Goal: Book appointment/travel/reservation

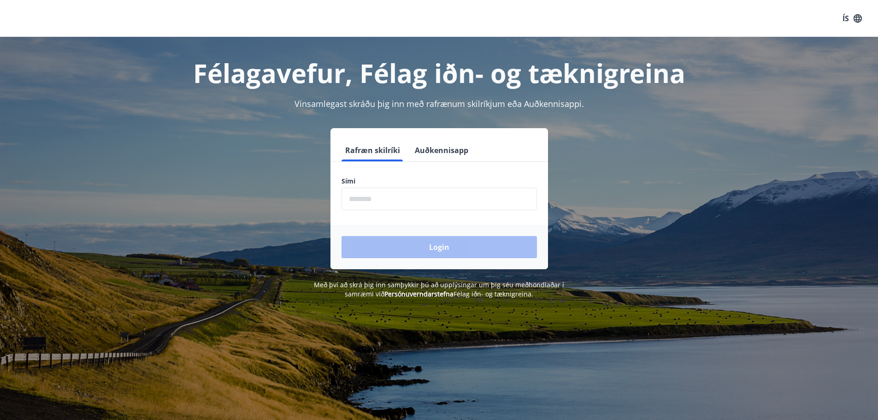
click at [393, 203] on input "phone" at bounding box center [438, 199] width 195 height 23
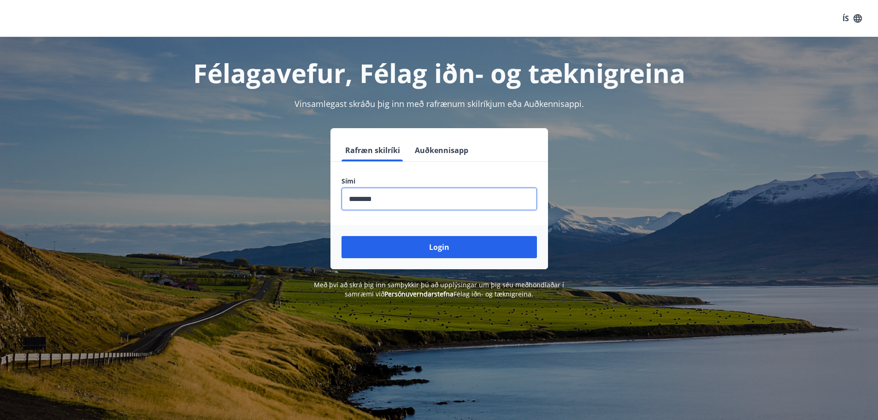
type input "********"
click at [341, 236] on button "Login" at bounding box center [438, 247] width 195 height 22
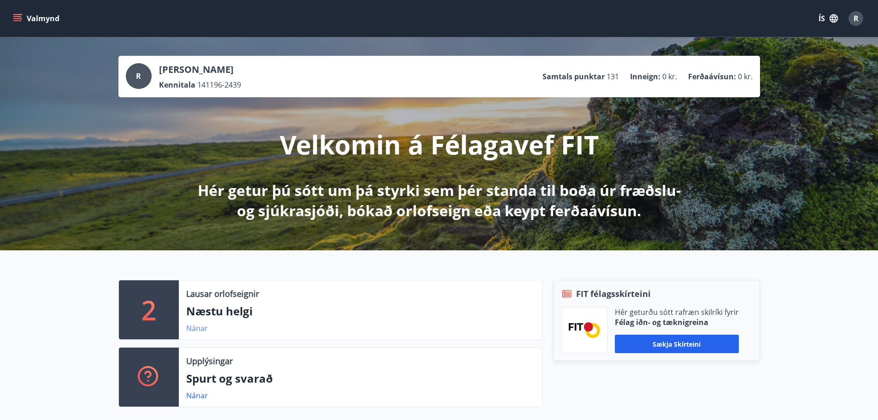
click at [193, 326] on link "Nánar" at bounding box center [197, 328] width 22 height 10
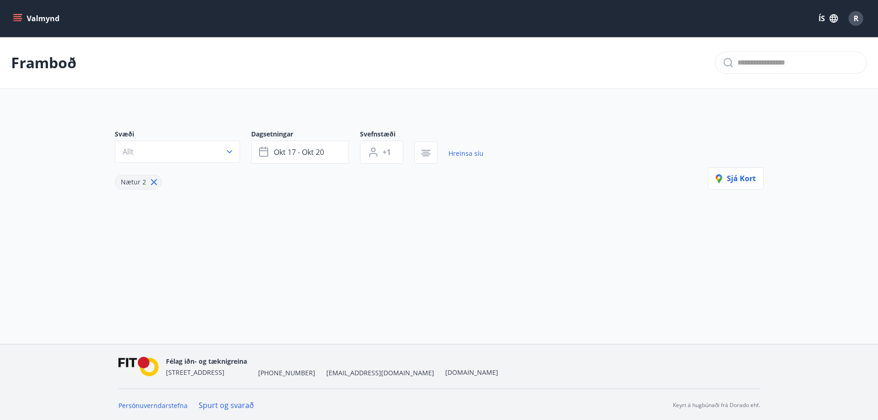
type input "*"
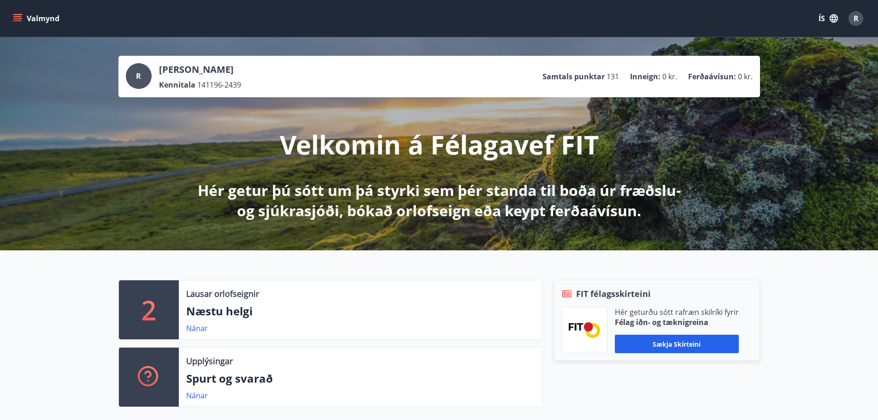
click at [15, 19] on icon "menu" at bounding box center [17, 18] width 9 height 9
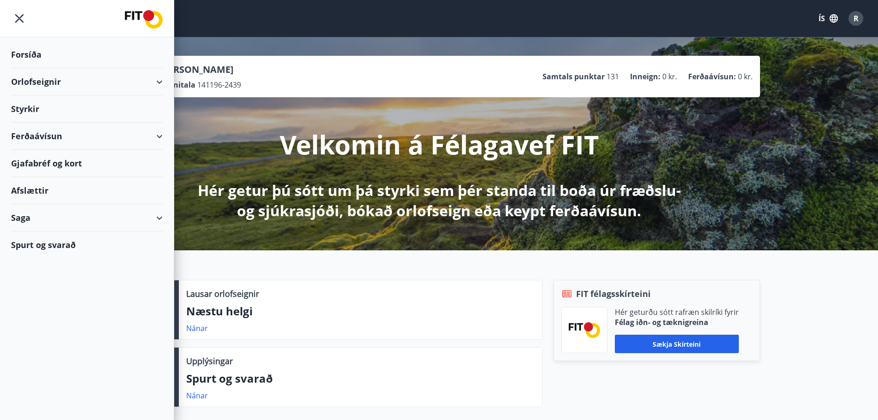
click at [45, 133] on div "Ferðaávísun" at bounding box center [87, 136] width 152 height 27
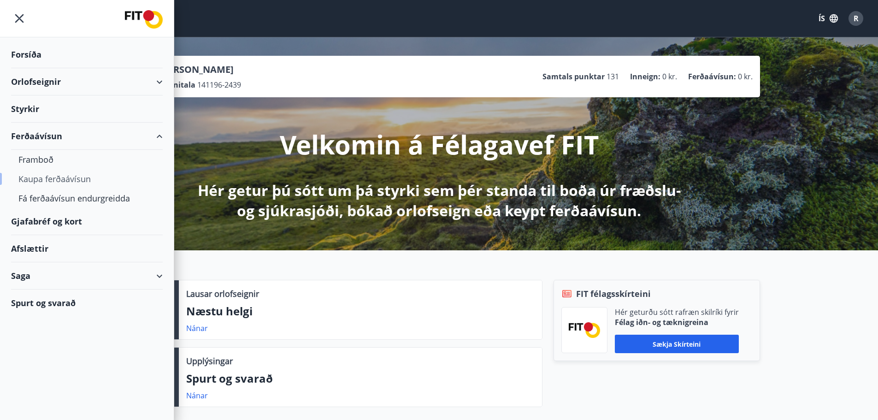
click at [37, 180] on div "Kaupa ferðaávísun" at bounding box center [86, 178] width 137 height 19
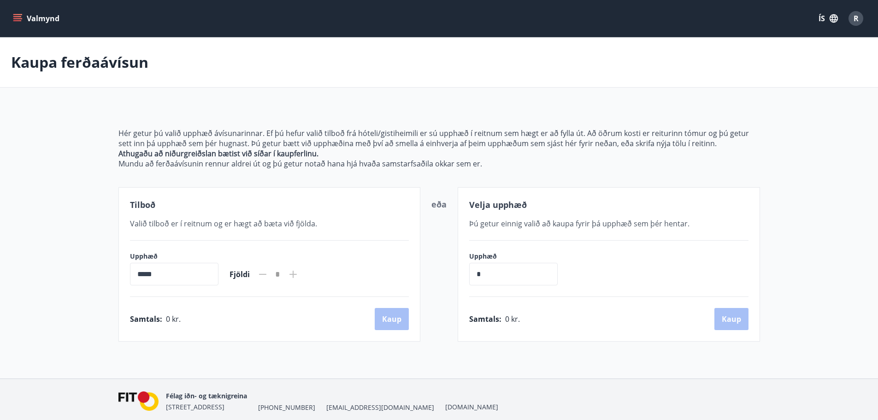
click at [297, 273] on icon at bounding box center [292, 274] width 7 height 7
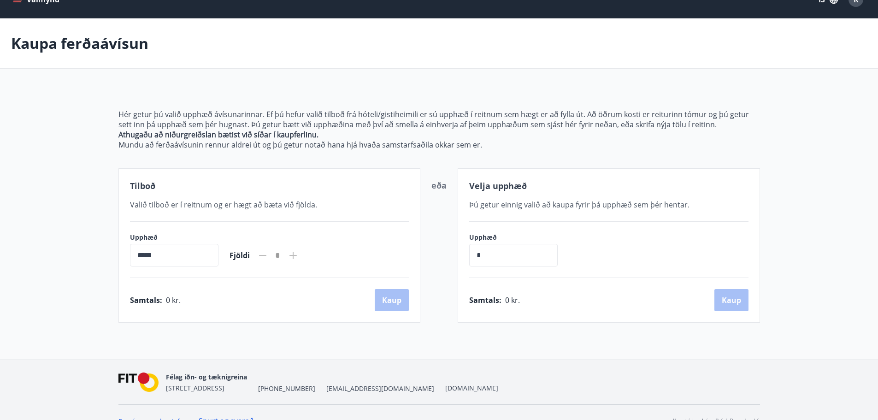
scroll to position [36, 0]
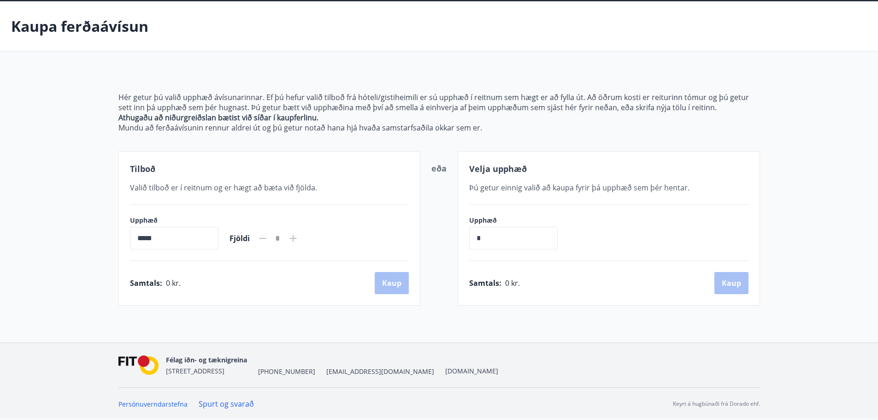
click at [180, 235] on input "*****" at bounding box center [174, 238] width 88 height 23
drag, startPoint x: 177, startPoint y: 236, endPoint x: 151, endPoint y: 236, distance: 25.8
click at [151, 236] on input "*****" at bounding box center [174, 238] width 88 height 23
click at [127, 237] on div "Tilboð Valið tilboð er í reitnum og er hægt að bæta við fjölda. Upphæð ***** ​ …" at bounding box center [269, 228] width 302 height 154
click at [136, 237] on input "*****" at bounding box center [174, 238] width 88 height 23
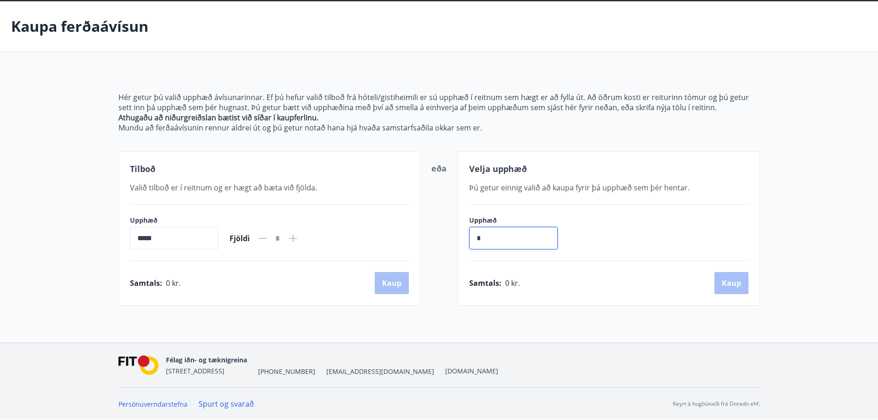
click at [483, 230] on input "*" at bounding box center [513, 238] width 88 height 23
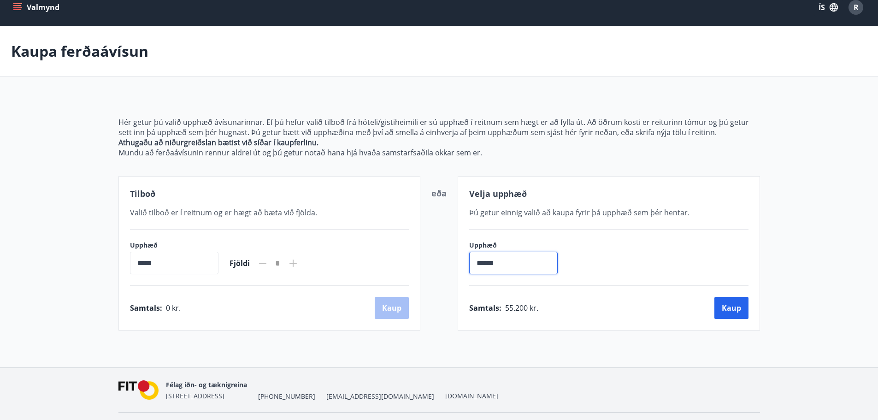
scroll to position [0, 0]
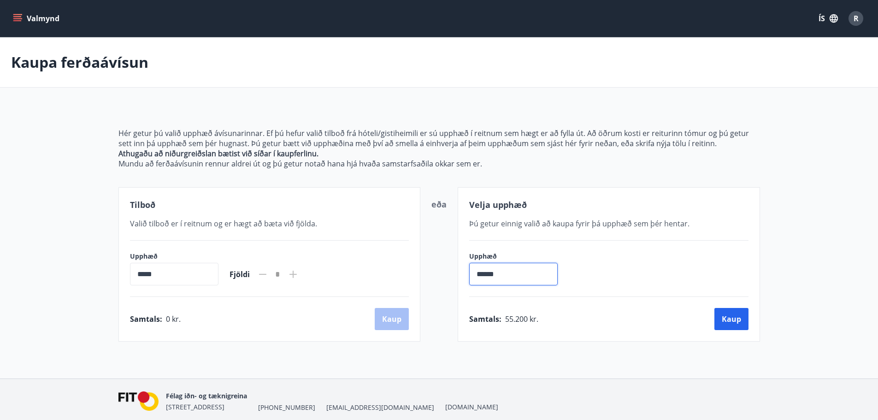
type input "******"
drag, startPoint x: 355, startPoint y: 70, endPoint x: 350, endPoint y: 65, distance: 7.5
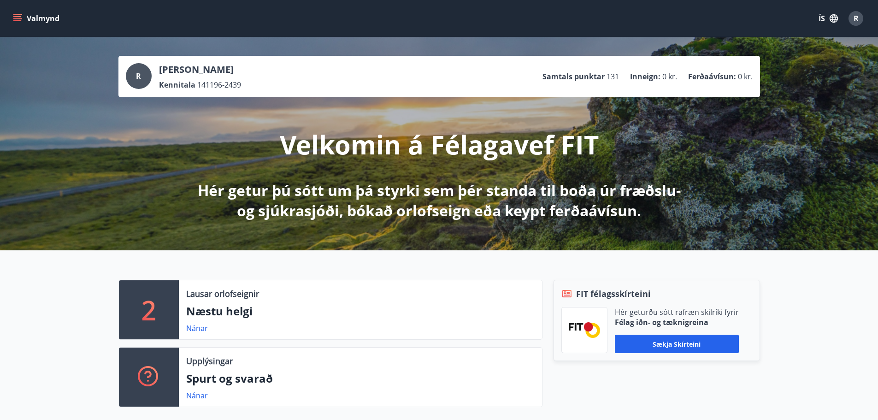
click at [13, 16] on icon "menu" at bounding box center [17, 18] width 9 height 9
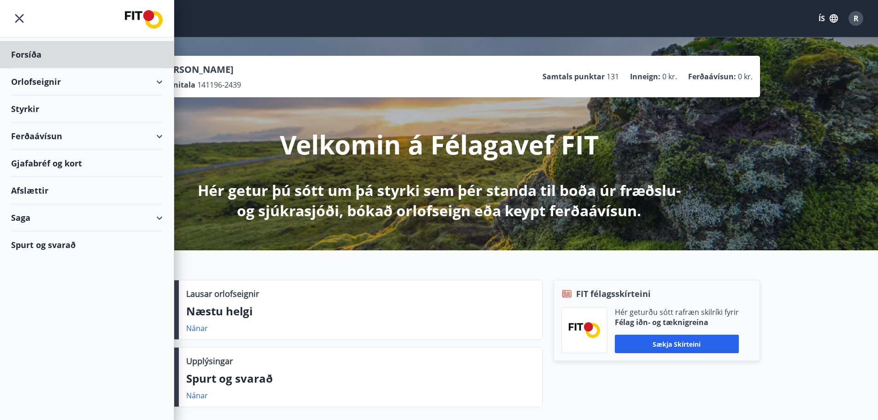
click at [43, 114] on div "Styrkir" at bounding box center [87, 108] width 152 height 27
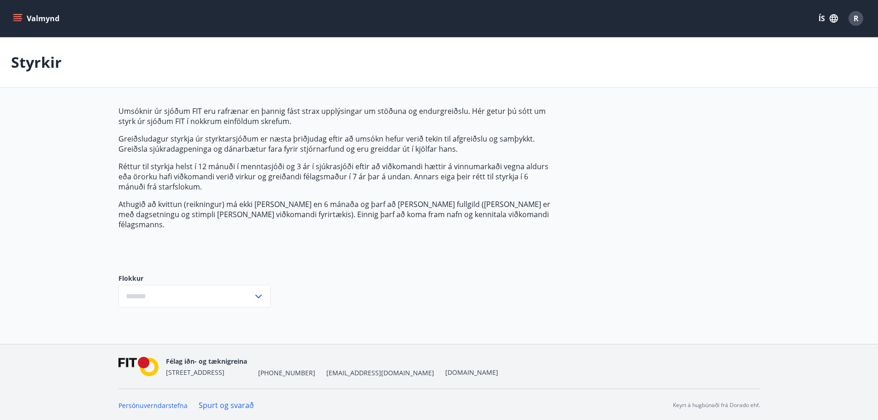
type input "***"
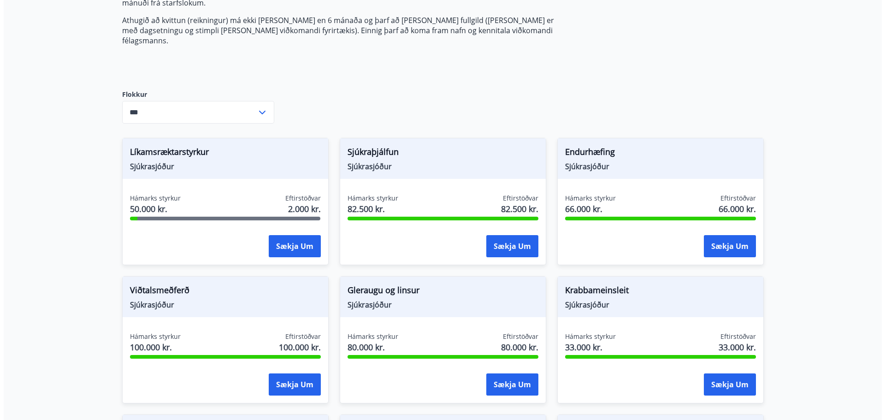
scroll to position [184, 0]
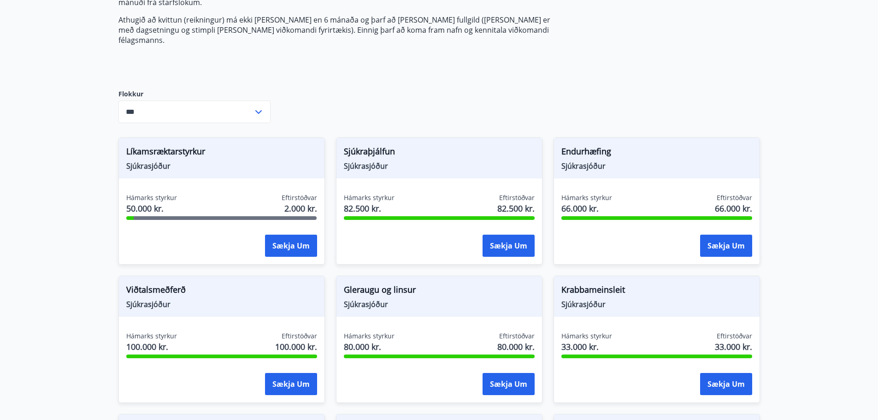
click at [184, 145] on span "Líkamsræktarstyrkur" at bounding box center [221, 153] width 191 height 16
click at [154, 202] on span "50.000 kr." at bounding box center [151, 208] width 51 height 12
click at [273, 236] on button "Sækja um" at bounding box center [291, 246] width 52 height 22
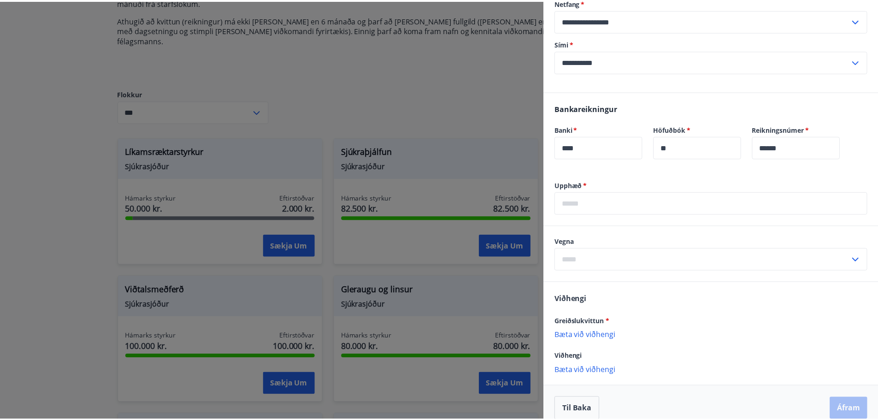
scroll to position [229, 0]
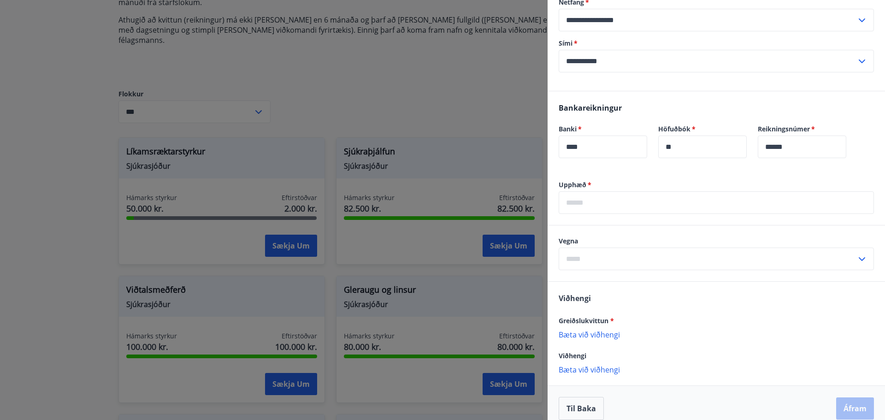
click at [498, 105] on div at bounding box center [442, 210] width 885 height 420
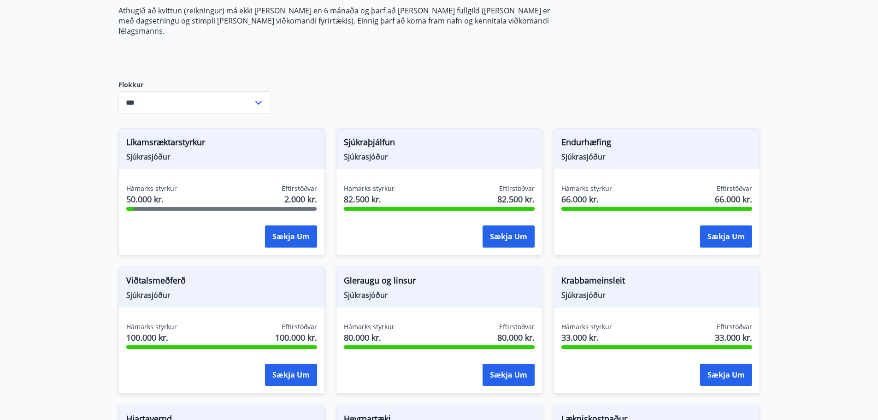
scroll to position [200, 0]
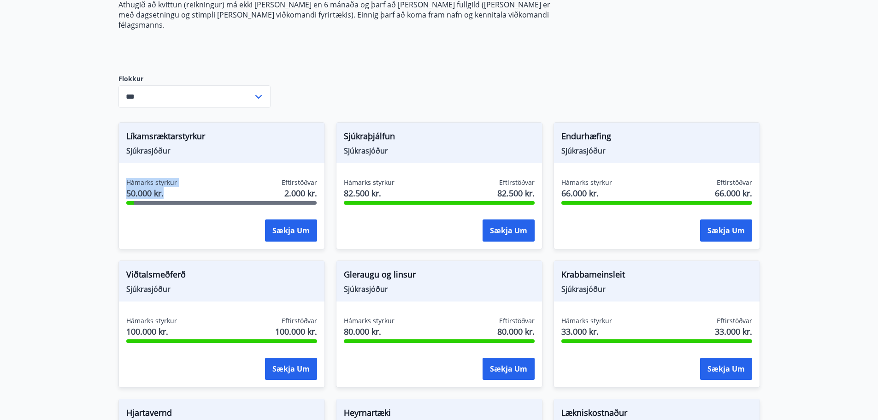
drag, startPoint x: 165, startPoint y: 183, endPoint x: 89, endPoint y: 173, distance: 75.8
click at [89, 173] on main "Styrkir Umsóknir úr sjóðum FIT eru rafrænar en þannig fást strax upplýsingar um…" at bounding box center [439, 326] width 878 height 976
click at [177, 160] on div "Líkamsræktarstyrkur Sjúkrasjóður Hámarks styrkur 50.000 kr. Eftirstöðvar 2.000 …" at bounding box center [221, 185] width 206 height 127
drag, startPoint x: 318, startPoint y: 185, endPoint x: 288, endPoint y: 164, distance: 36.6
click at [288, 164] on div "Líkamsræktarstyrkur Sjúkrasjóður Hámarks styrkur 50.000 kr. Eftirstöðvar 2.000 …" at bounding box center [221, 185] width 206 height 127
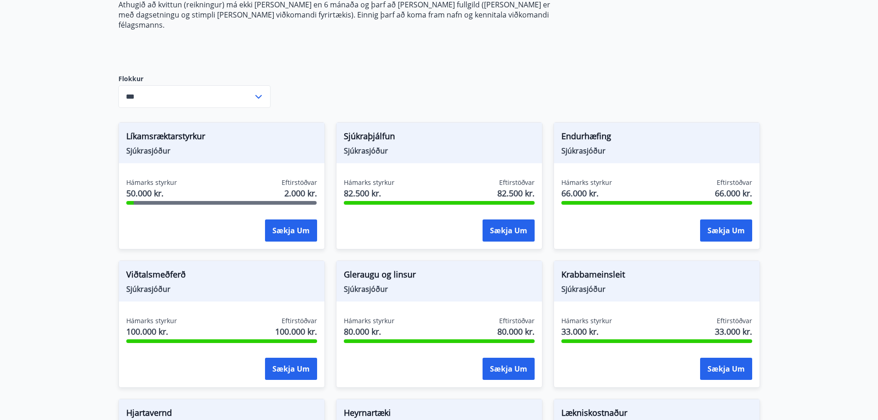
click at [226, 168] on div "Líkamsræktarstyrkur Sjúkrasjóður Hámarks styrkur 50.000 kr. Eftirstöðvar 2.000 …" at bounding box center [221, 185] width 206 height 127
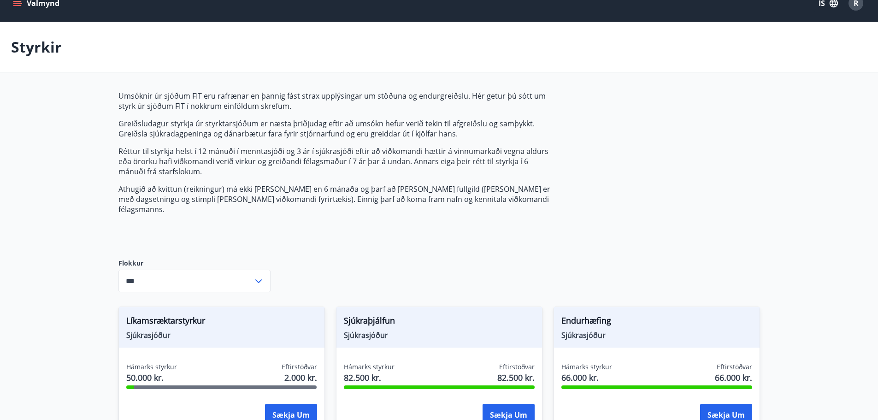
scroll to position [246, 0]
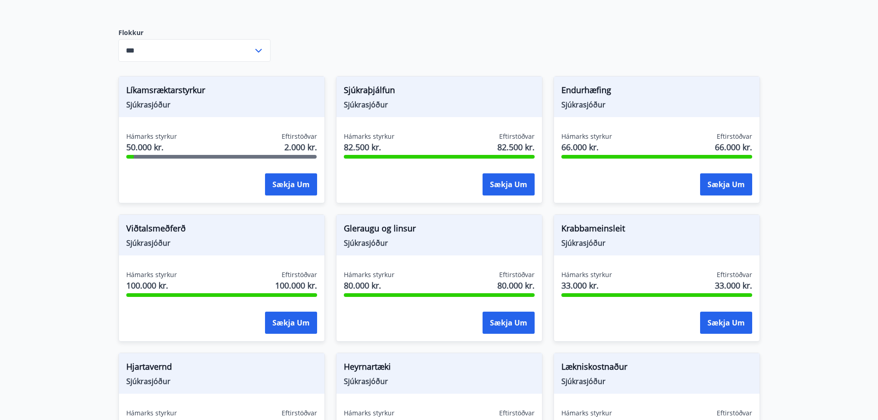
click at [186, 84] on span "Líkamsræktarstyrkur" at bounding box center [221, 92] width 191 height 16
click at [274, 173] on button "Sækja um" at bounding box center [291, 184] width 52 height 22
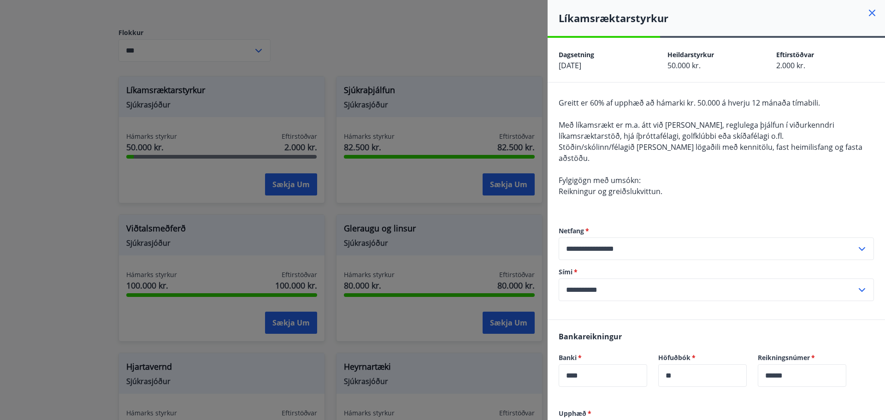
click at [492, 38] on div at bounding box center [442, 210] width 885 height 420
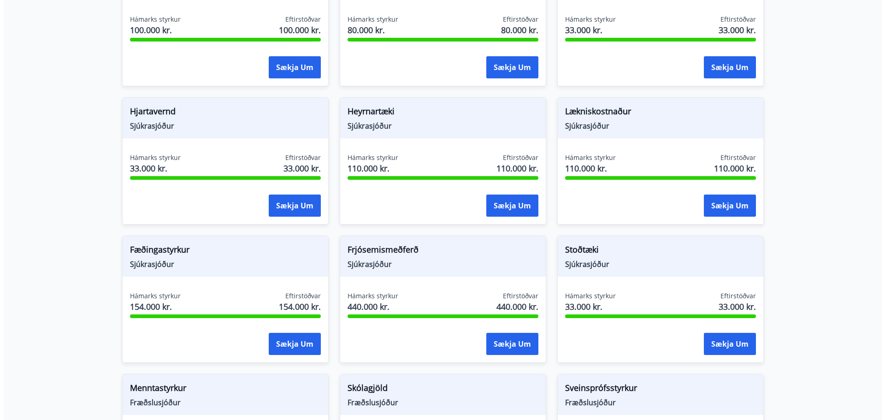
scroll to position [522, 0]
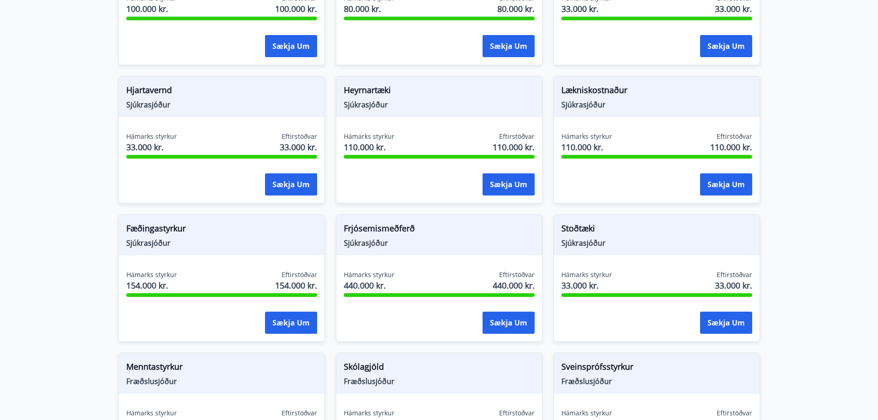
click at [600, 89] on span "Lækniskostnaður" at bounding box center [656, 92] width 191 height 16
click at [718, 173] on button "Sækja um" at bounding box center [726, 184] width 52 height 22
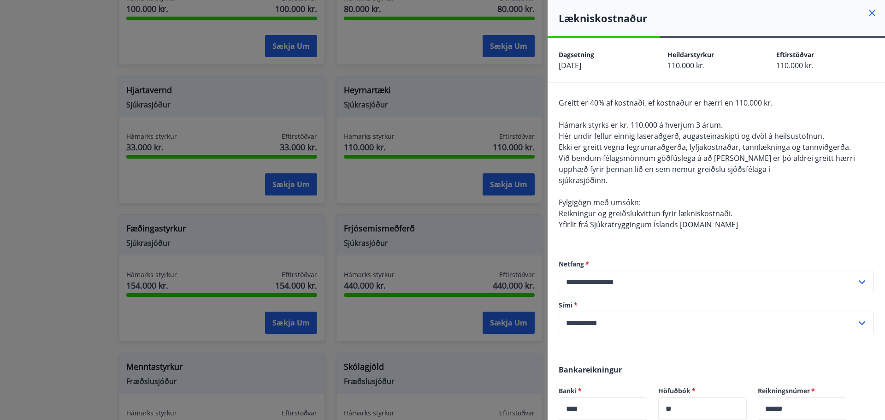
click at [869, 14] on icon at bounding box center [872, 13] width 6 height 6
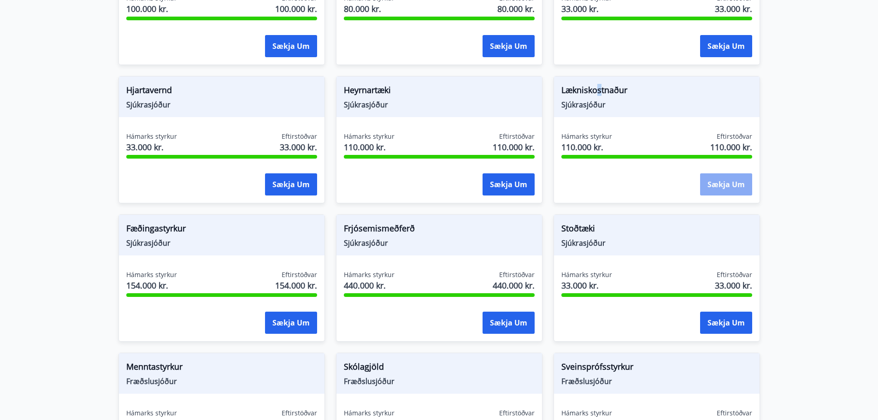
click at [718, 173] on button "Sækja um" at bounding box center [726, 184] width 52 height 22
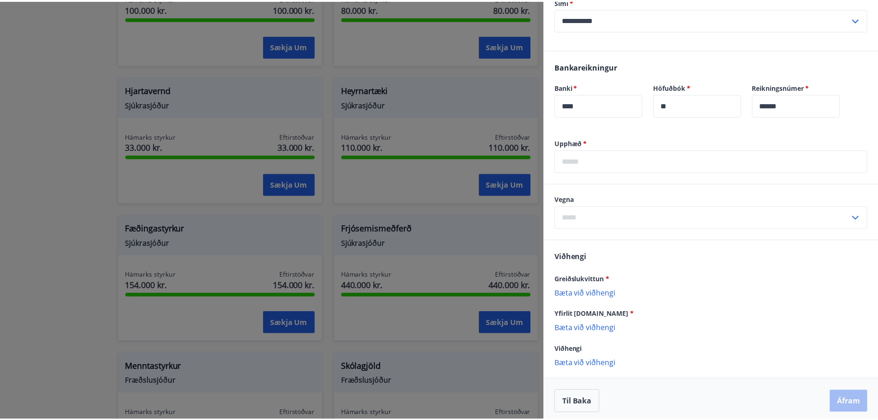
scroll to position [308, 0]
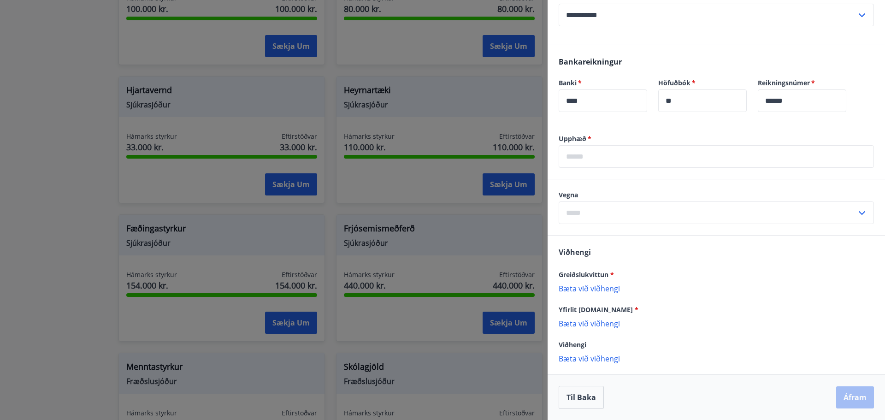
click at [532, 69] on div at bounding box center [442, 210] width 885 height 420
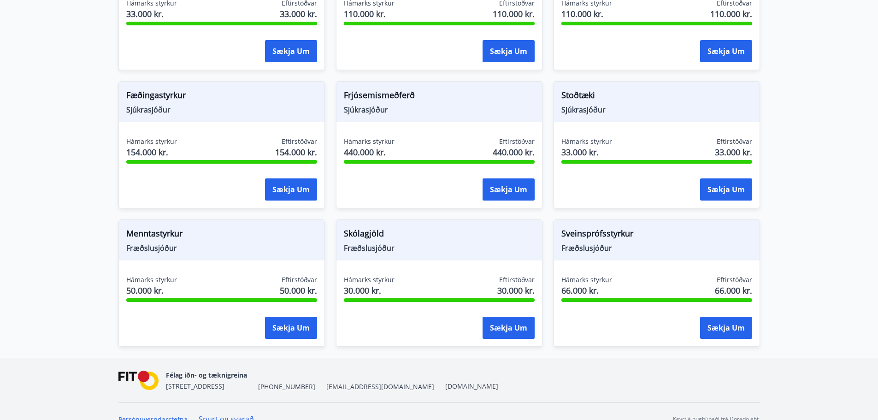
scroll to position [660, 0]
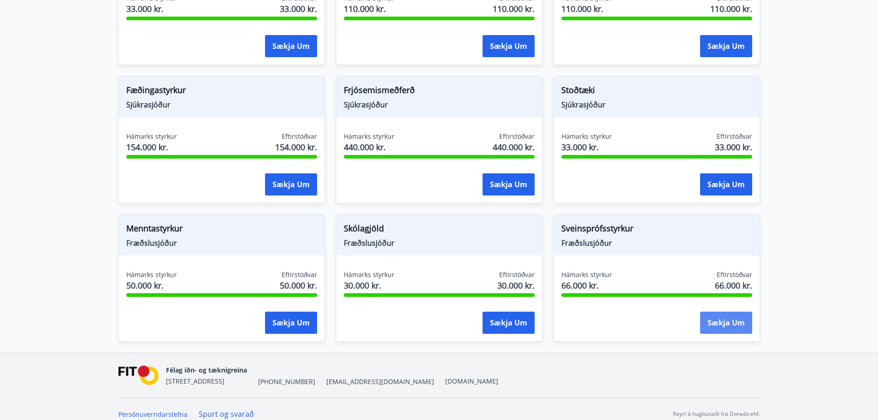
click at [728, 312] on button "Sækja um" at bounding box center [726, 323] width 52 height 22
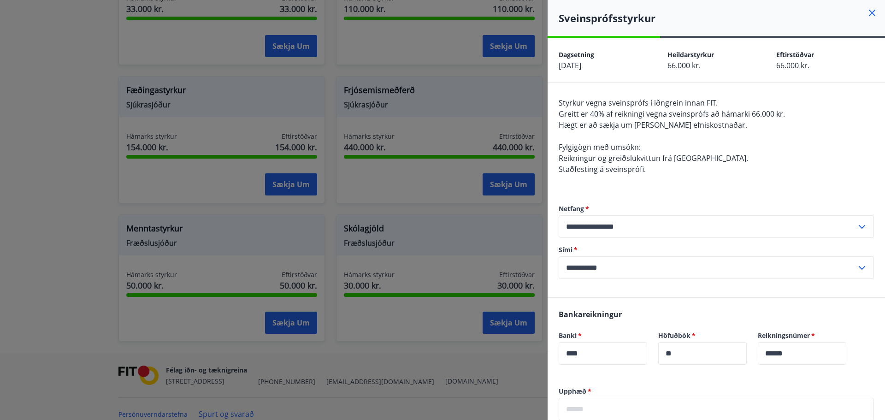
click at [866, 15] on icon at bounding box center [871, 12] width 11 height 11
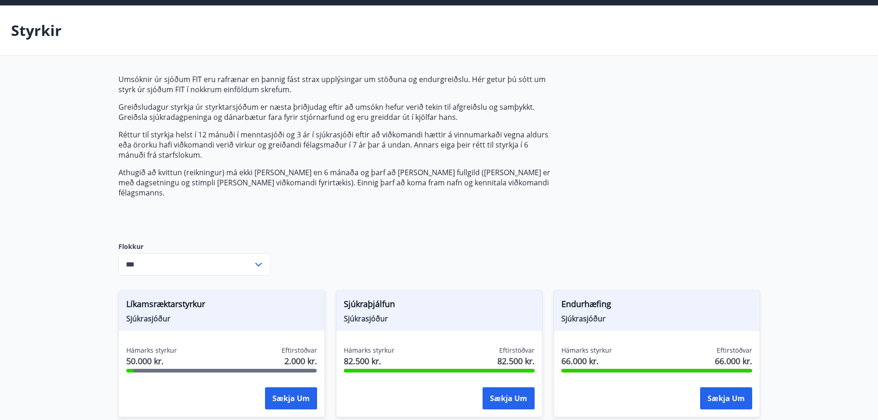
scroll to position [0, 0]
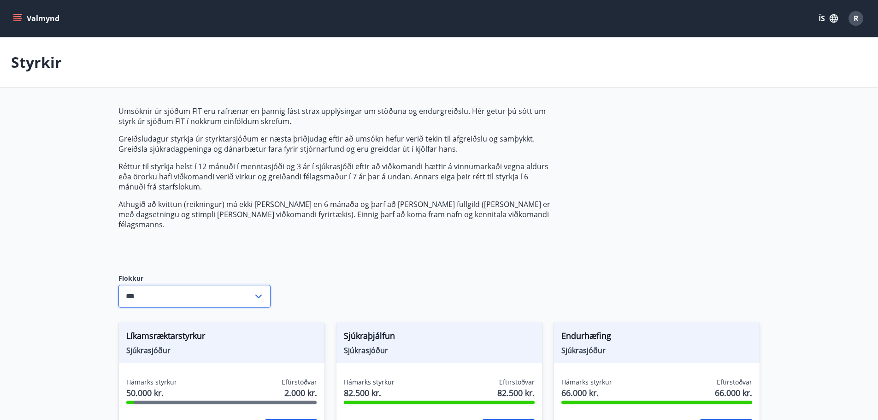
click at [206, 285] on input "***" at bounding box center [185, 296] width 135 height 23
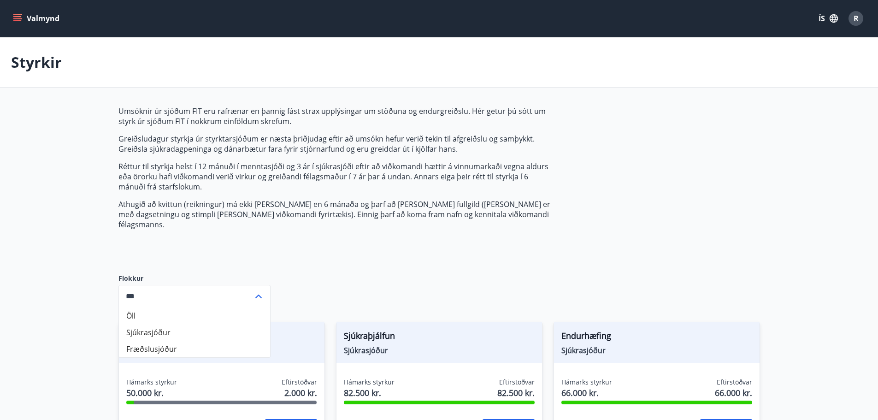
click at [207, 285] on input "***" at bounding box center [185, 296] width 135 height 23
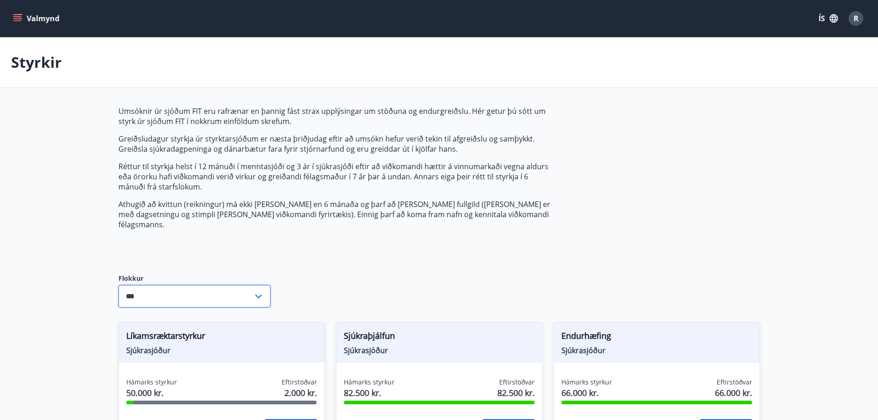
click at [46, 20] on button "Valmynd" at bounding box center [37, 18] width 52 height 17
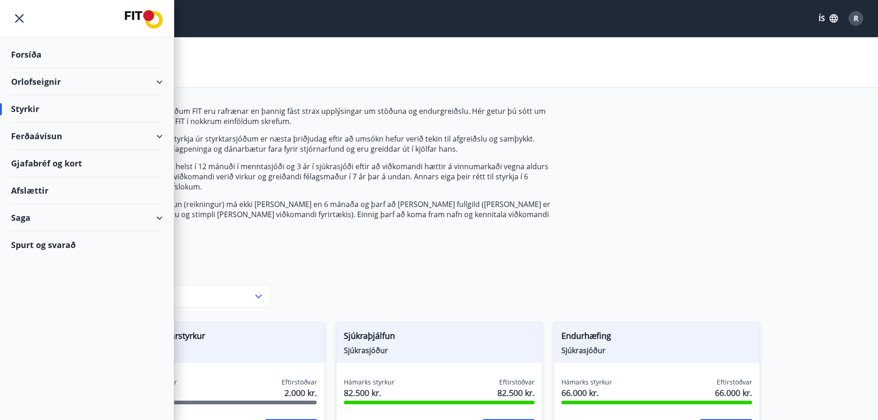
click at [60, 165] on div "Gjafabréf og kort" at bounding box center [87, 163] width 152 height 27
click at [26, 82] on div "Orlofseignir" at bounding box center [87, 81] width 152 height 27
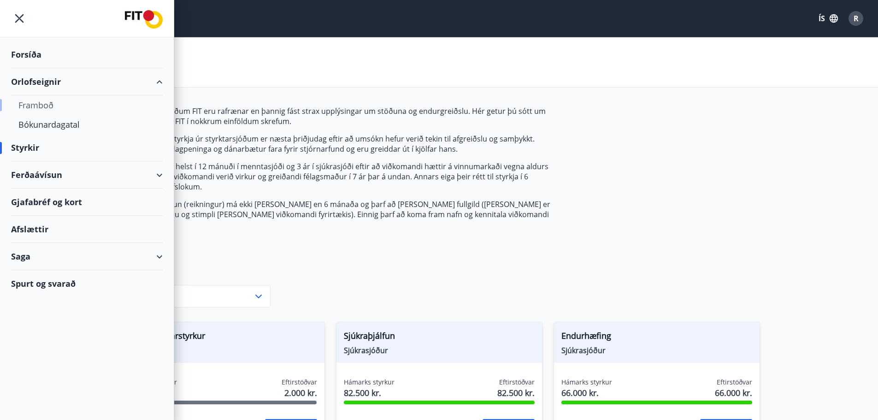
click at [48, 105] on div "Framboð" at bounding box center [86, 104] width 137 height 19
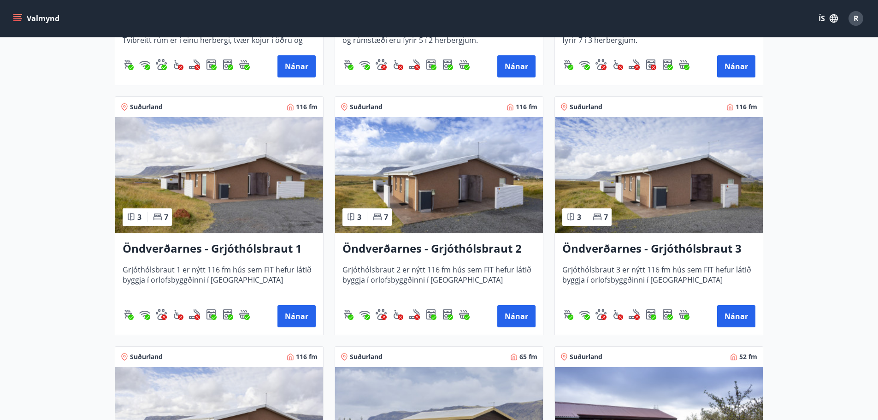
scroll to position [1613, 0]
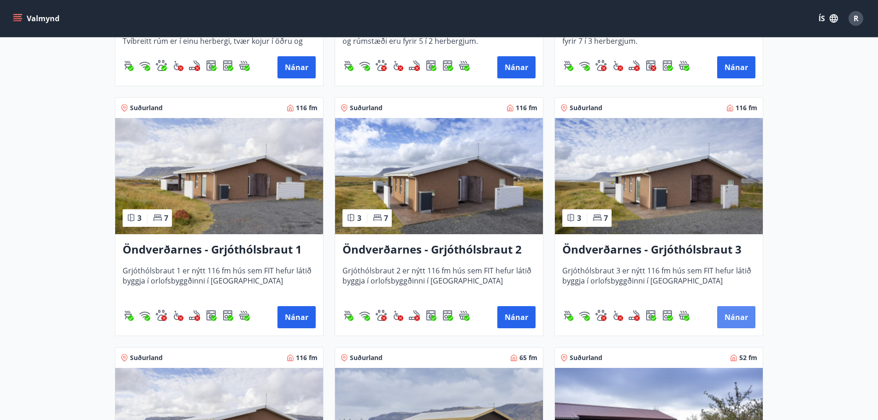
click at [719, 314] on button "Nánar" at bounding box center [736, 317] width 38 height 22
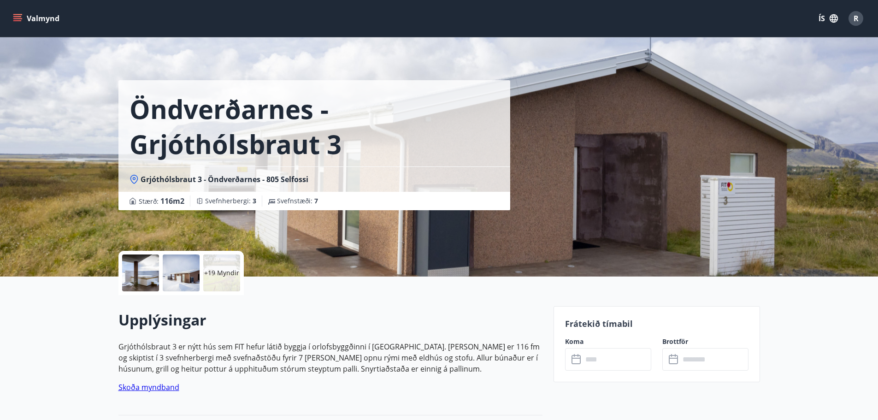
click at [144, 278] on div at bounding box center [140, 272] width 37 height 37
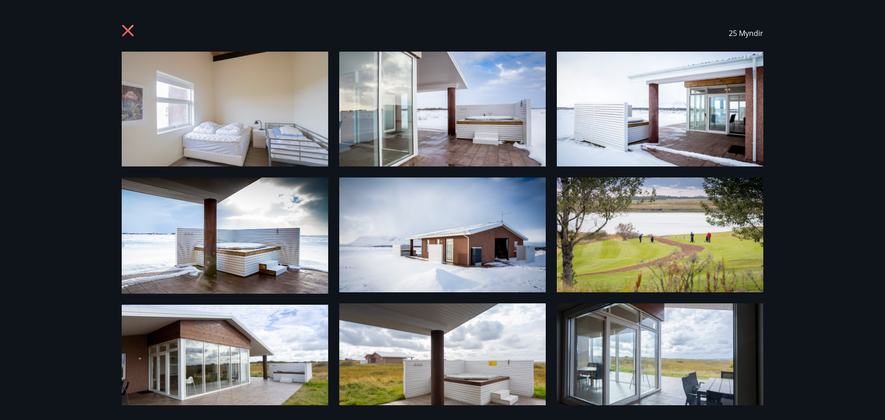
click at [131, 32] on icon at bounding box center [129, 31] width 15 height 15
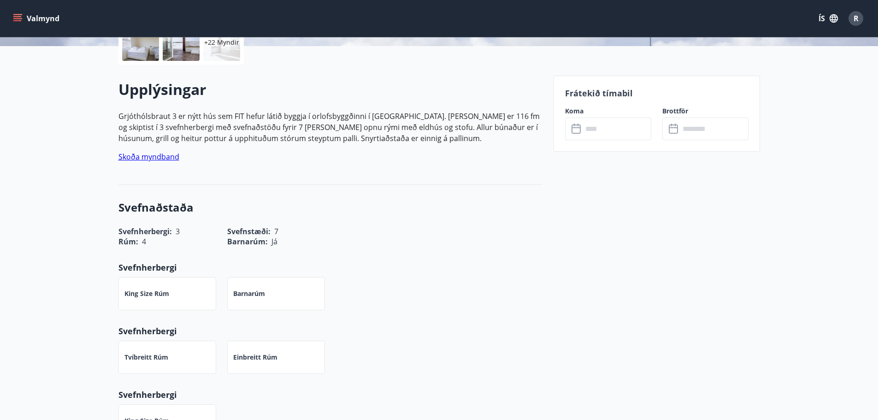
scroll to position [277, 0]
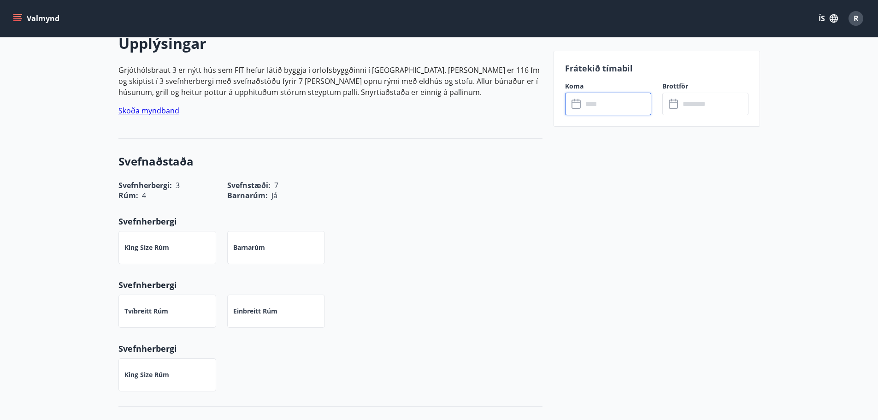
click at [588, 103] on input "text" at bounding box center [617, 104] width 69 height 23
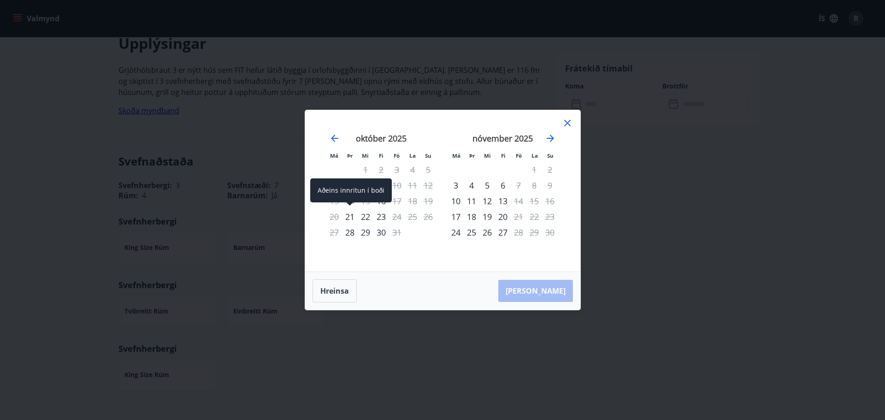
click at [349, 216] on div "21" at bounding box center [350, 217] width 16 height 16
click at [344, 215] on div "21" at bounding box center [350, 217] width 16 height 16
click at [567, 121] on icon at bounding box center [567, 123] width 11 height 11
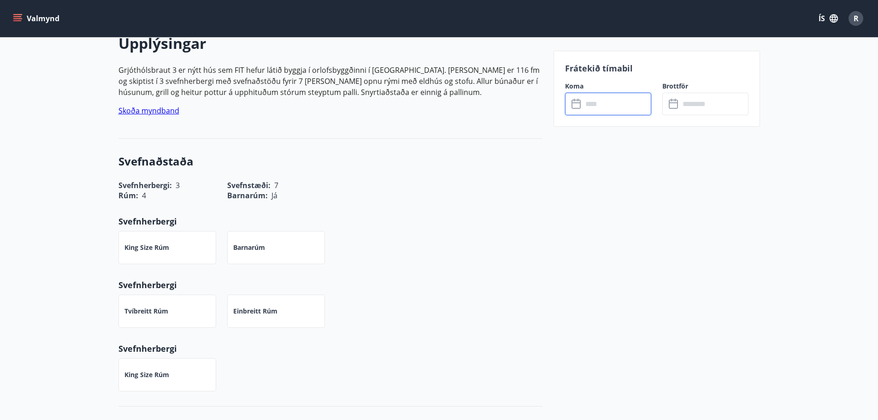
click at [607, 110] on input "text" at bounding box center [617, 104] width 69 height 23
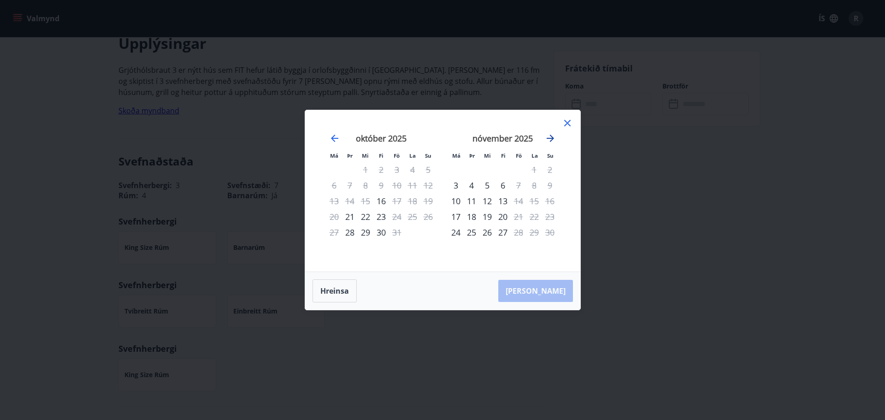
click at [549, 138] on icon "Move forward to switch to the next month." at bounding box center [550, 138] width 7 height 7
click at [334, 136] on icon "Move backward to switch to the previous month." at bounding box center [334, 138] width 7 height 7
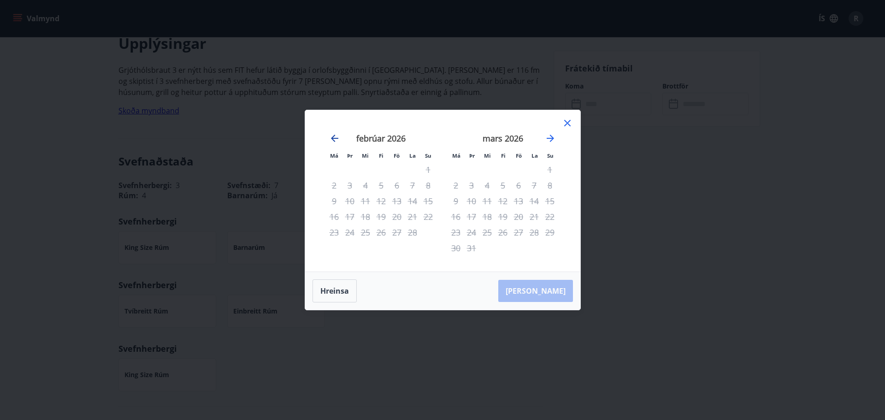
click at [334, 136] on icon "Move backward to switch to the previous month." at bounding box center [334, 138] width 7 height 7
click at [569, 117] on div "Má Þr Mi Fi Fö La Su Má Þr Mi Fi Fö La Su september 2025 1 2 3 4 5 6 7 8 9 10 1…" at bounding box center [442, 190] width 275 height 161
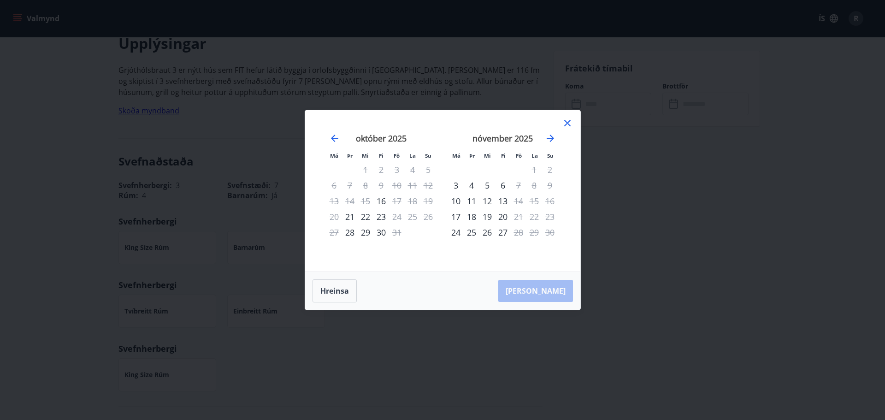
click at [566, 126] on icon at bounding box center [567, 123] width 11 height 11
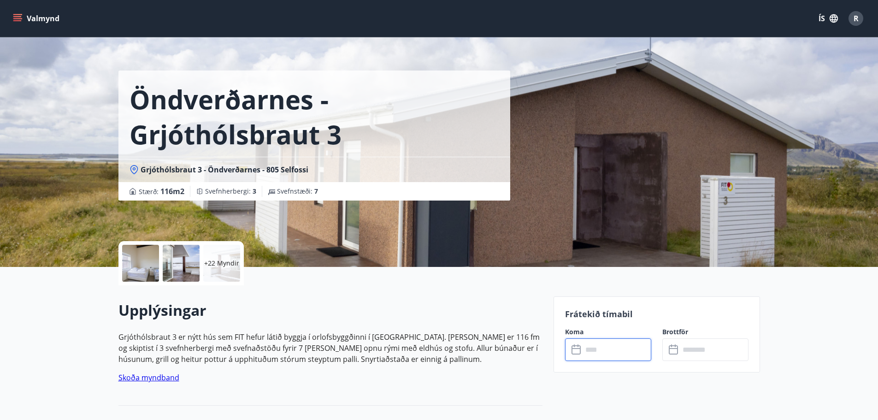
scroll to position [0, 0]
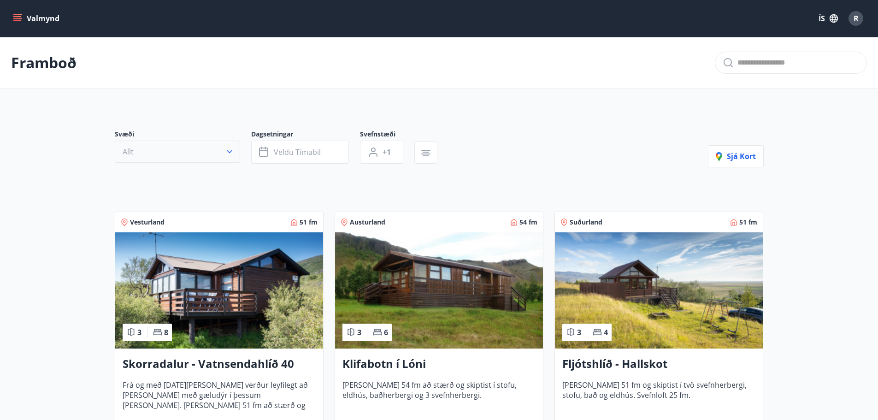
click at [156, 148] on button "Allt" at bounding box center [177, 152] width 125 height 22
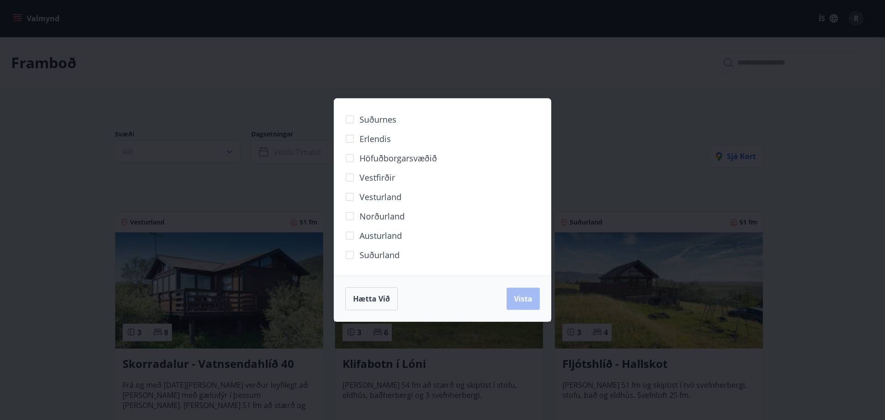
click at [222, 104] on div "Suðurnes Erlendis Höfuðborgarsvæðið Vestfirðir Vesturland Norðurland Austurland…" at bounding box center [442, 210] width 885 height 420
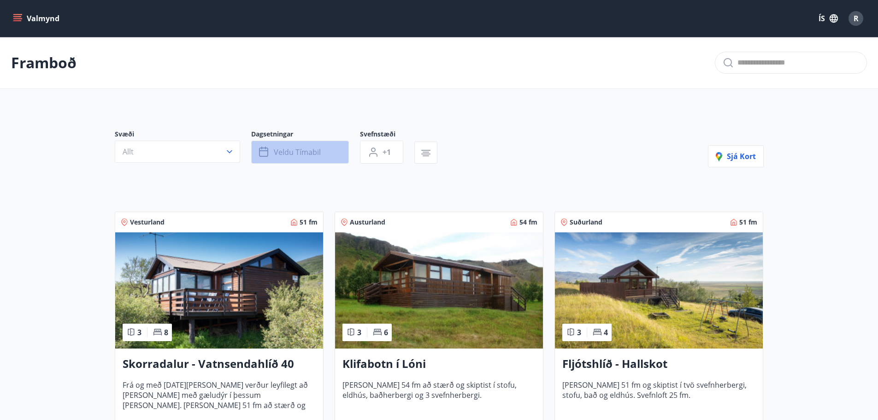
click at [322, 159] on button "Veldu tímabil" at bounding box center [300, 152] width 98 height 23
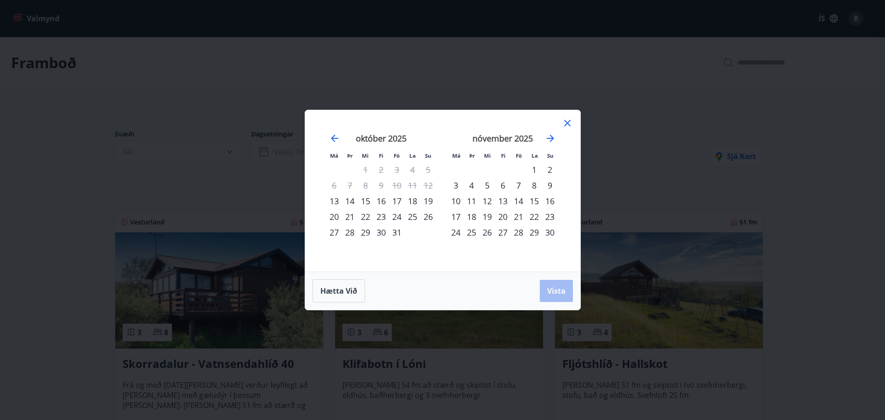
click at [262, 82] on div "Má Þr Mi Fi Fö La Su Má Þr Mi Fi Fö La Su september 2025 1 2 3 4 5 6 7 8 9 10 1…" at bounding box center [442, 210] width 885 height 420
click at [572, 115] on div "Má Þr Mi Fi Fö La Su Má Þr Mi Fi Fö La Su september 2025 1 2 3 4 5 6 7 8 9 10 1…" at bounding box center [442, 190] width 275 height 161
click at [573, 125] on div "Má Þr Mi Fi Fö La Su Má Þr Mi Fi Fö La Su september 2025 1 2 3 4 5 6 7 8 9 10 1…" at bounding box center [442, 190] width 275 height 161
click at [567, 124] on icon at bounding box center [567, 123] width 6 height 6
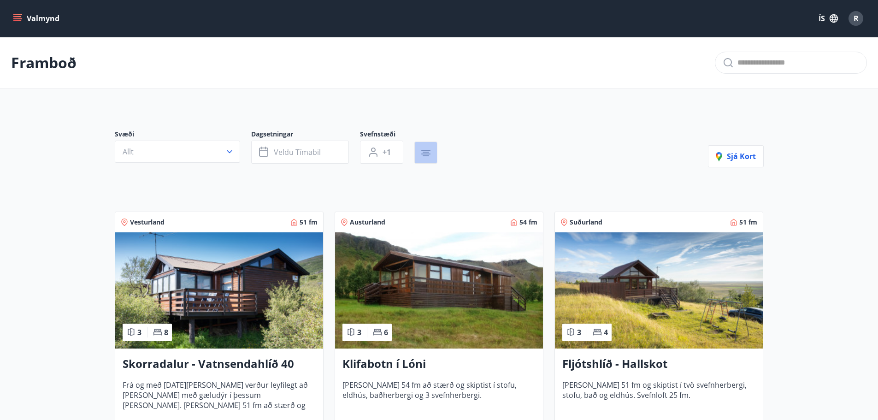
click at [416, 154] on button "button" at bounding box center [425, 152] width 23 height 22
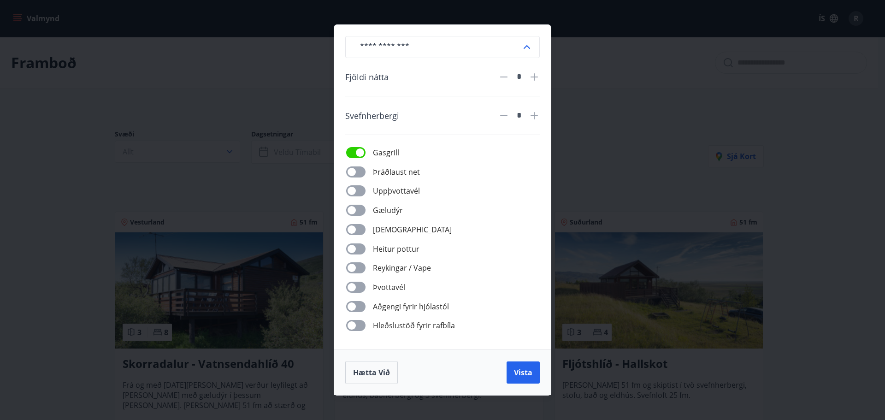
click at [367, 195] on div at bounding box center [362, 190] width 22 height 11
click at [525, 375] on span "Vista" at bounding box center [523, 372] width 18 height 10
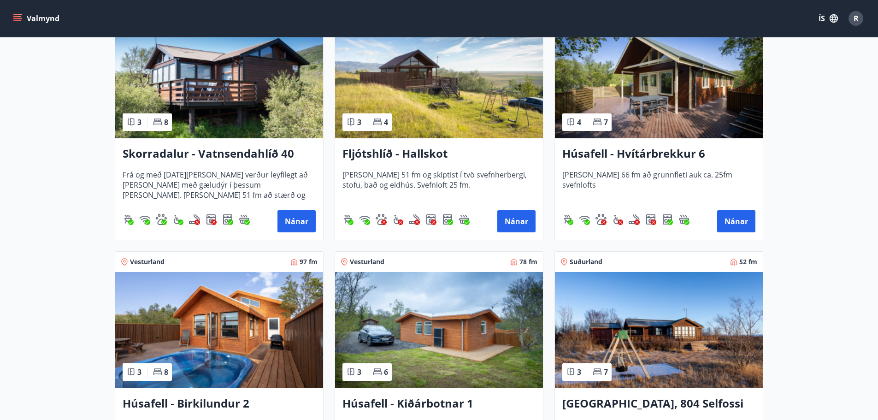
scroll to position [376, 0]
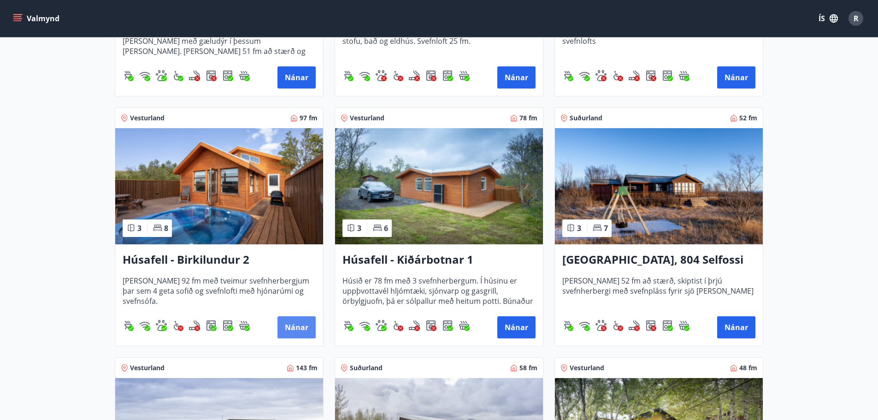
click at [306, 332] on button "Nánar" at bounding box center [296, 327] width 38 height 22
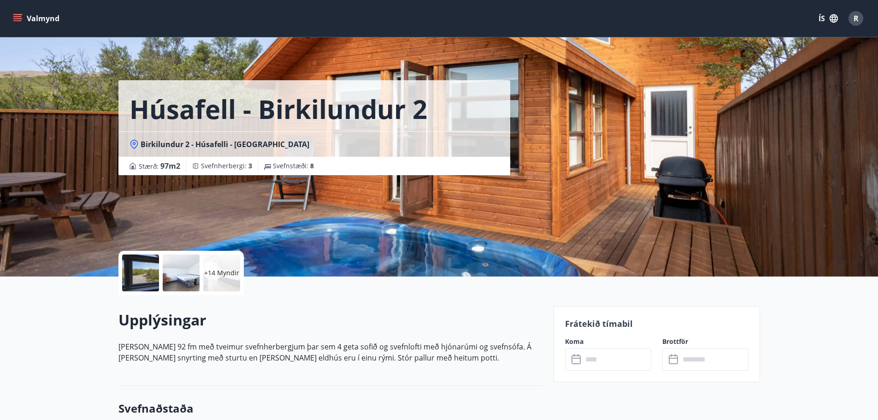
click at [192, 277] on div at bounding box center [181, 272] width 37 height 37
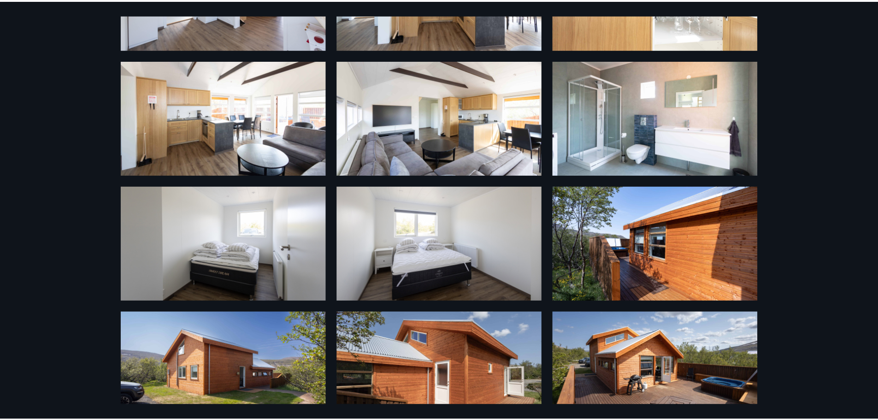
scroll to position [519, 0]
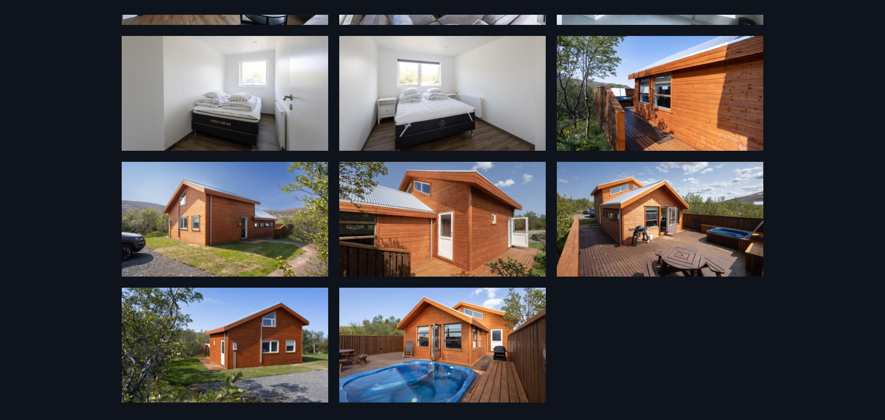
drag, startPoint x: 594, startPoint y: 128, endPoint x: 589, endPoint y: 125, distance: 5.0
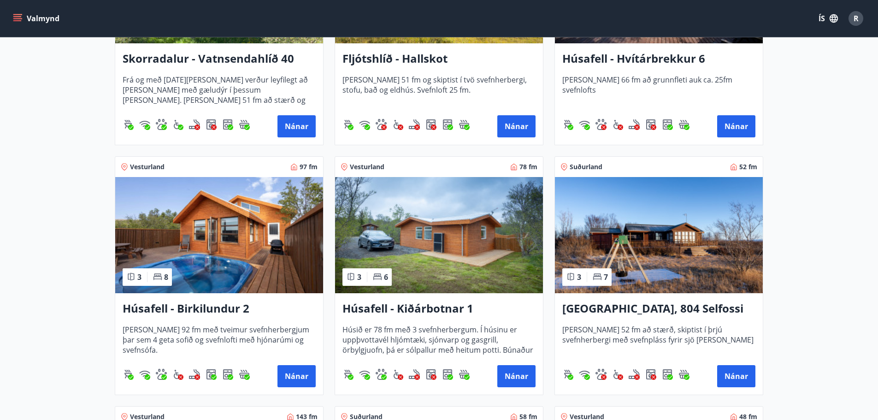
scroll to position [369, 0]
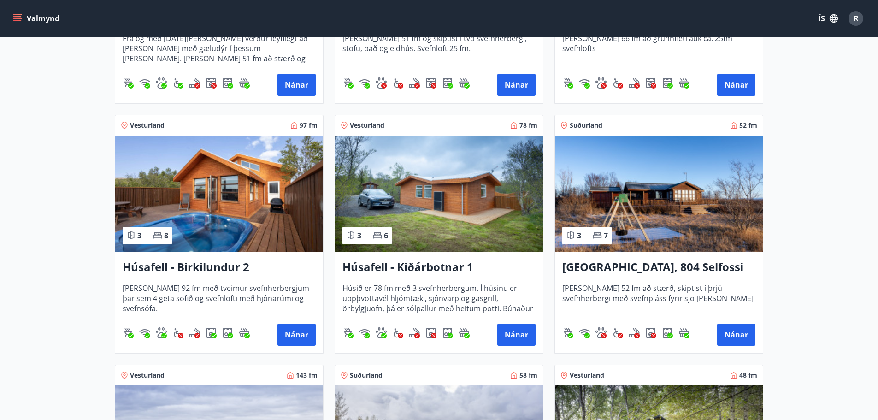
click at [467, 219] on img at bounding box center [439, 193] width 208 height 116
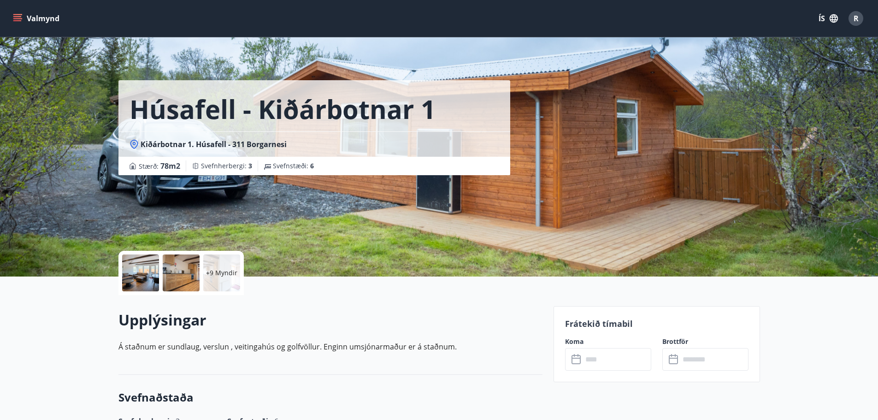
click at [188, 275] on div at bounding box center [181, 272] width 37 height 37
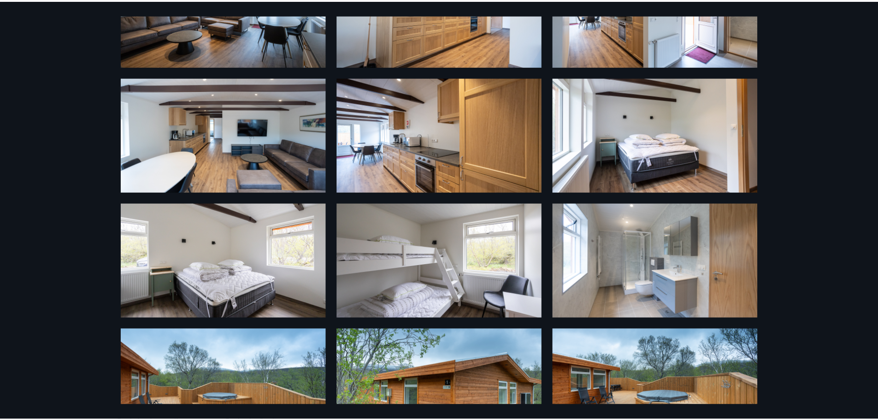
scroll to position [267, 0]
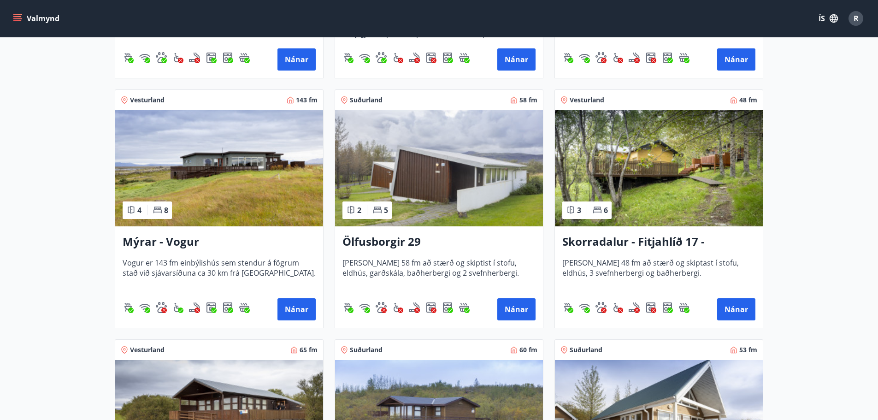
scroll to position [645, 0]
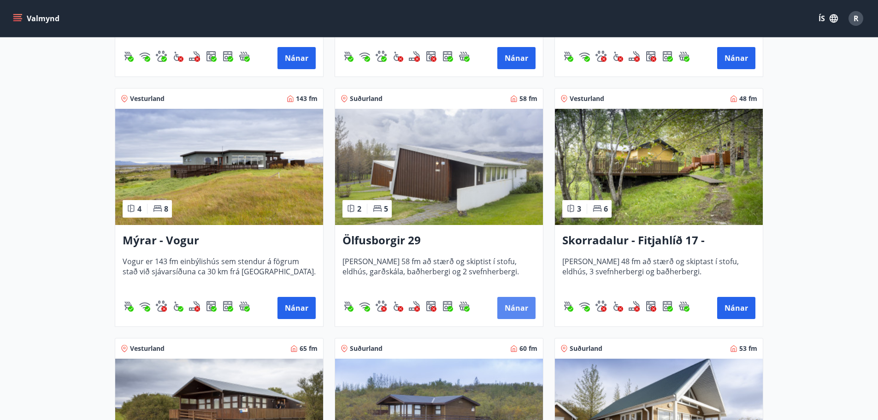
click at [507, 307] on button "Nánar" at bounding box center [516, 308] width 38 height 22
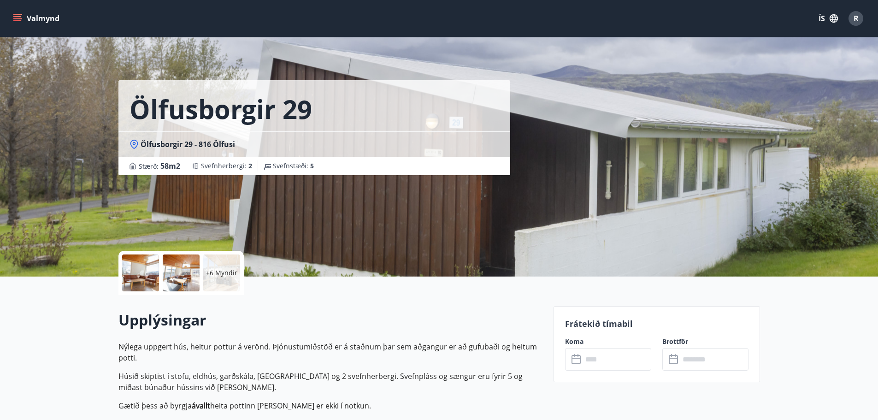
click at [146, 279] on div at bounding box center [140, 272] width 37 height 37
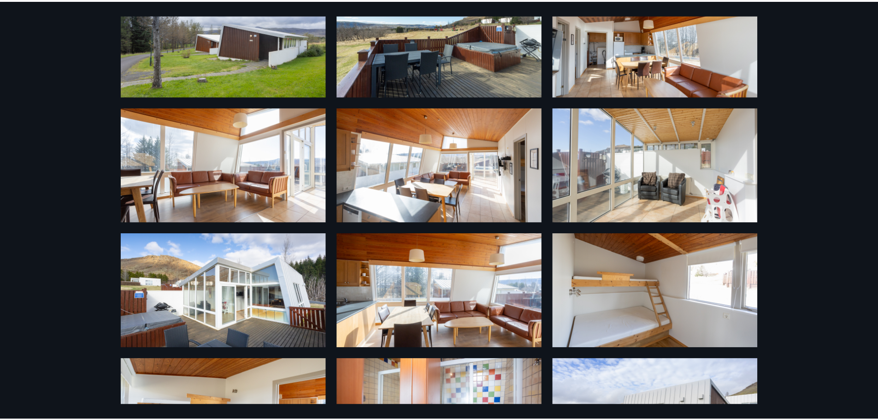
scroll to position [141, 0]
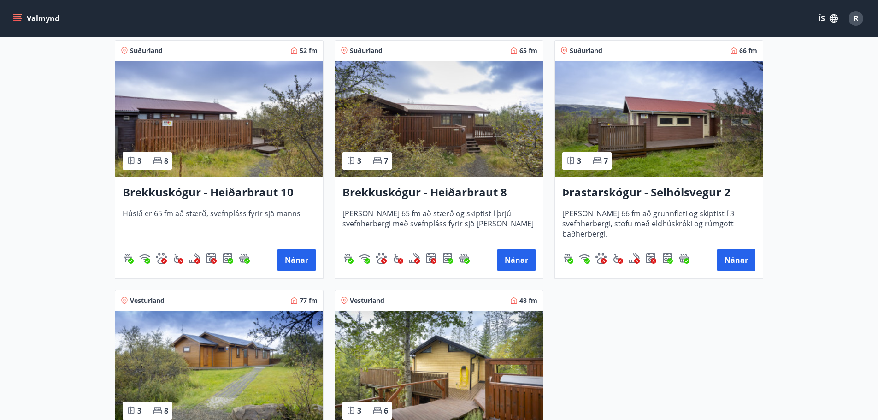
scroll to position [1843, 0]
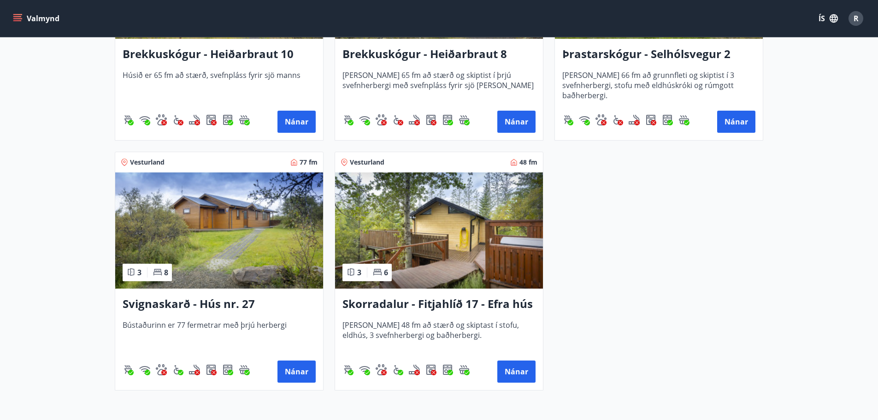
click at [440, 229] on img at bounding box center [439, 230] width 208 height 116
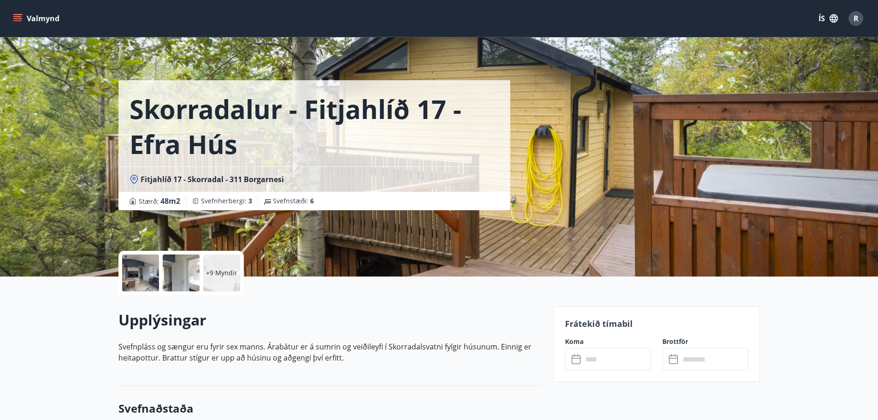
click at [132, 261] on div at bounding box center [140, 272] width 37 height 37
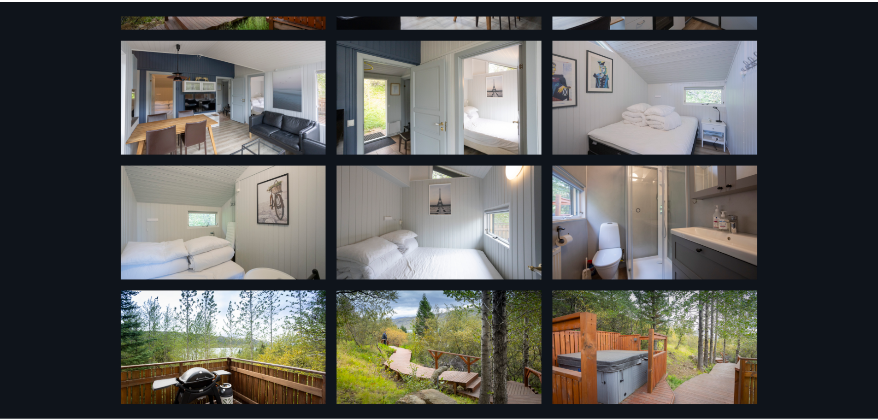
scroll to position [269, 0]
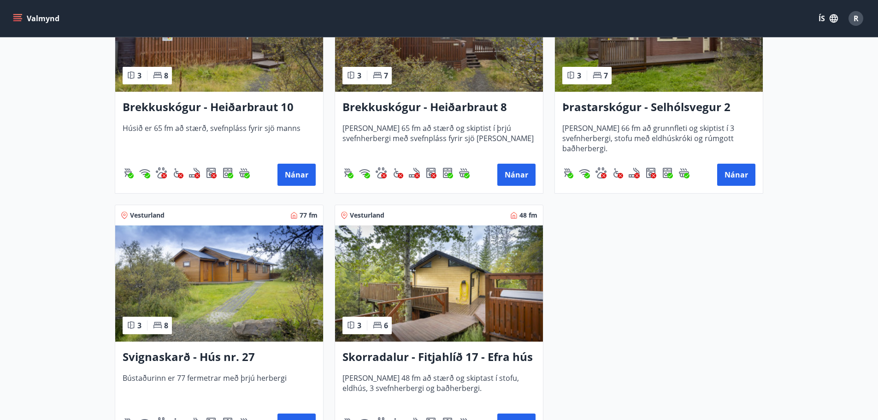
scroll to position [1799, 0]
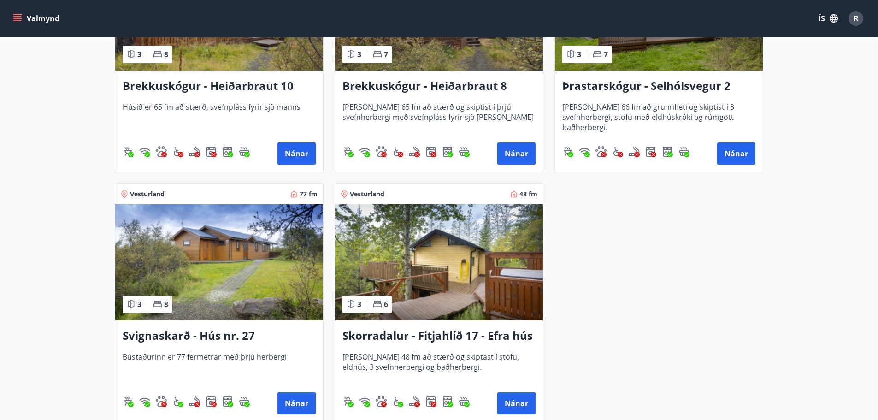
click at [259, 250] on img at bounding box center [219, 262] width 208 height 116
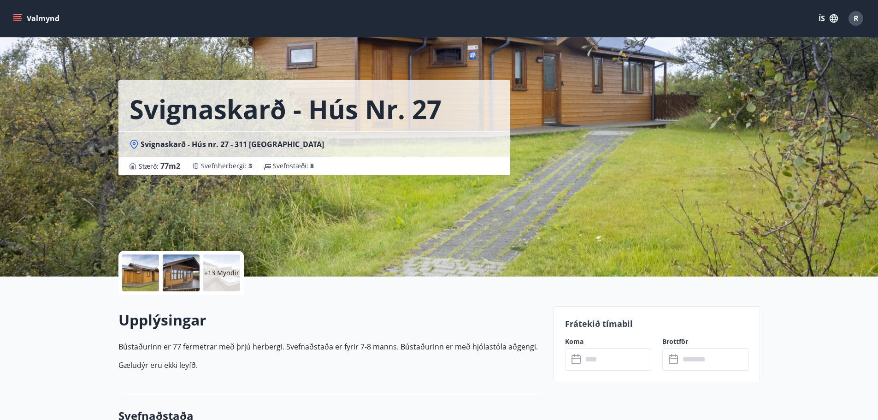
click at [150, 289] on div at bounding box center [140, 272] width 37 height 37
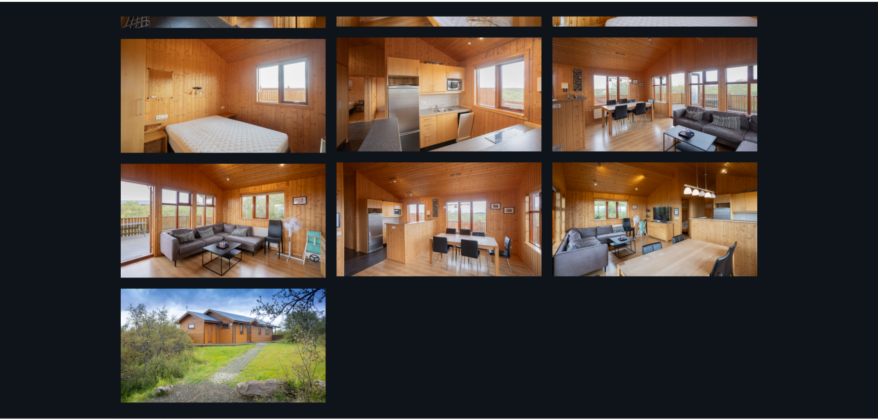
scroll to position [520, 0]
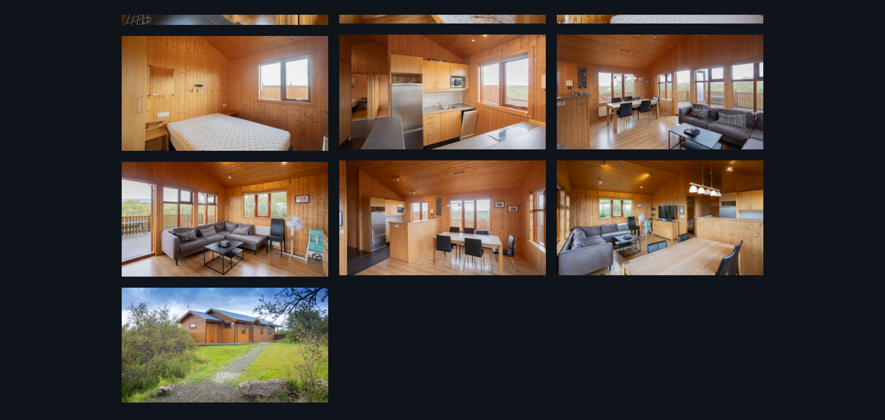
drag, startPoint x: 273, startPoint y: 245, endPoint x: 266, endPoint y: 242, distance: 7.4
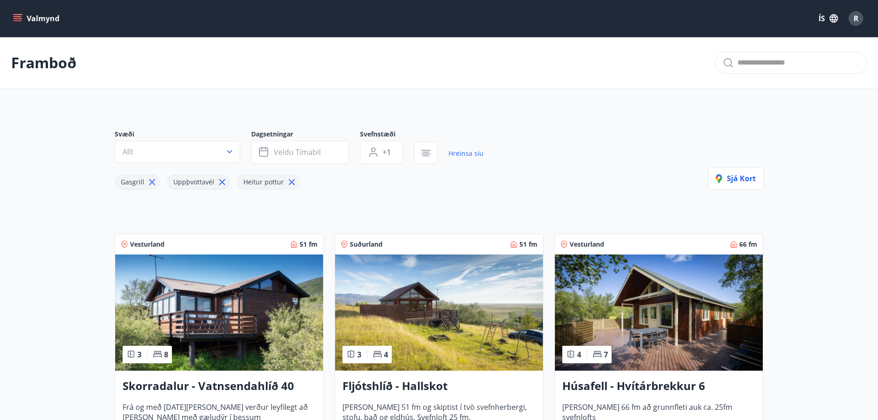
click at [43, 16] on button "Valmynd" at bounding box center [37, 18] width 52 height 17
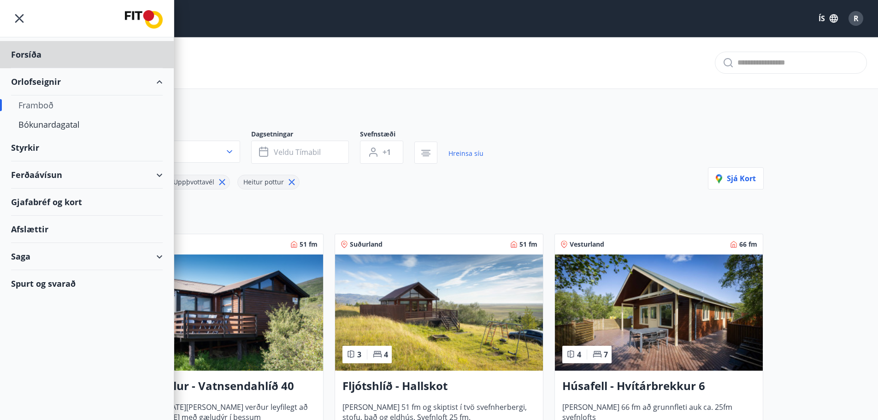
click at [29, 143] on div "Styrkir" at bounding box center [87, 147] width 152 height 27
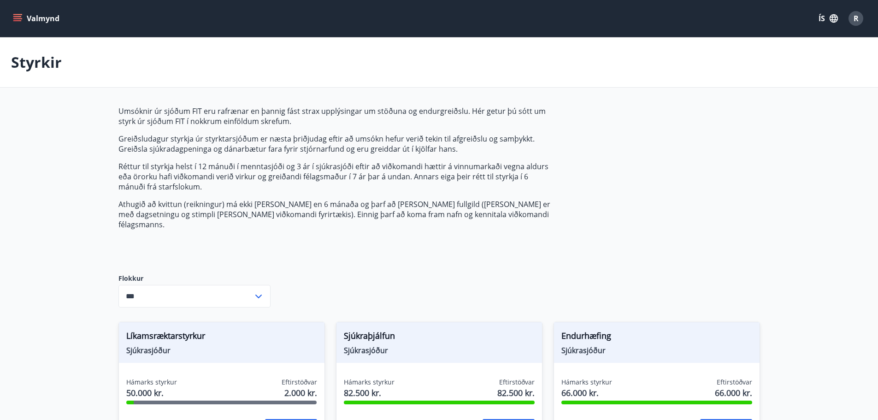
type input "***"
click at [16, 12] on button "Valmynd" at bounding box center [37, 18] width 52 height 17
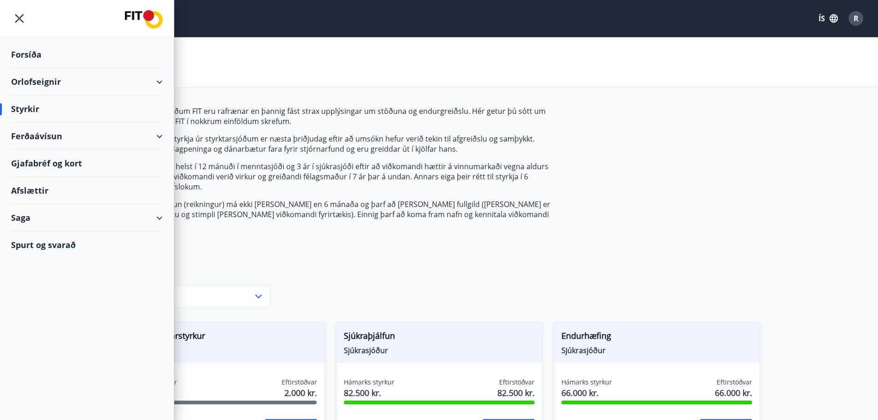
click at [35, 217] on div "Saga" at bounding box center [87, 217] width 152 height 27
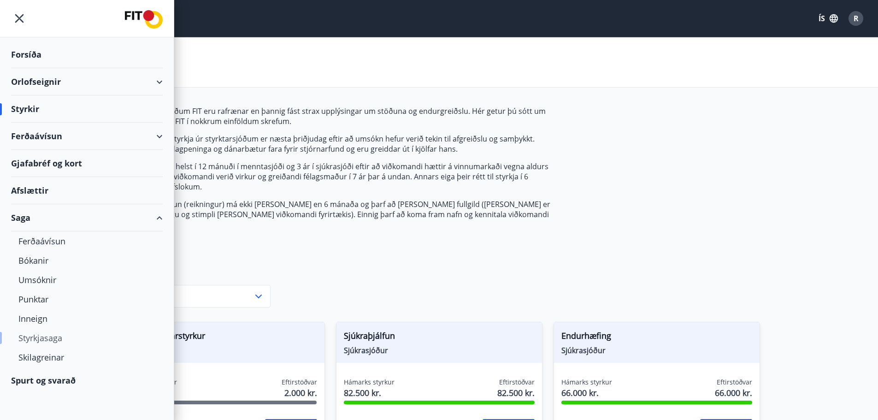
click at [41, 338] on div "Styrkjasaga" at bounding box center [86, 337] width 137 height 19
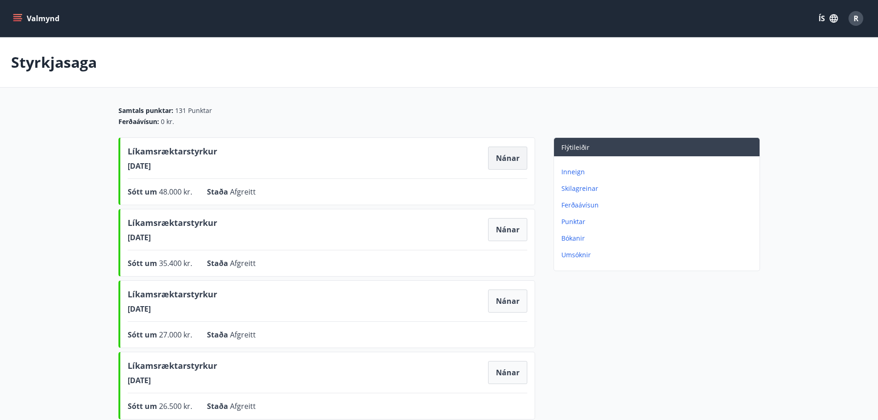
click at [505, 165] on button "Nánar" at bounding box center [507, 158] width 39 height 23
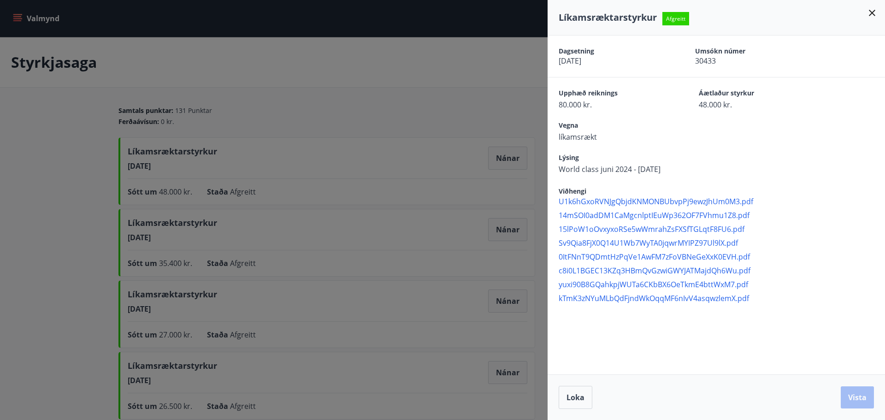
click at [612, 203] on span "U1k6hGxoRVNJgQbjdKNMONBUbvpPj9ewzJhUm0M3.pdf" at bounding box center [722, 201] width 326 height 10
click at [864, 13] on div "Líkamsræktarstyrkur Afgreitt" at bounding box center [716, 17] width 315 height 13
click at [873, 8] on icon at bounding box center [871, 12] width 11 height 11
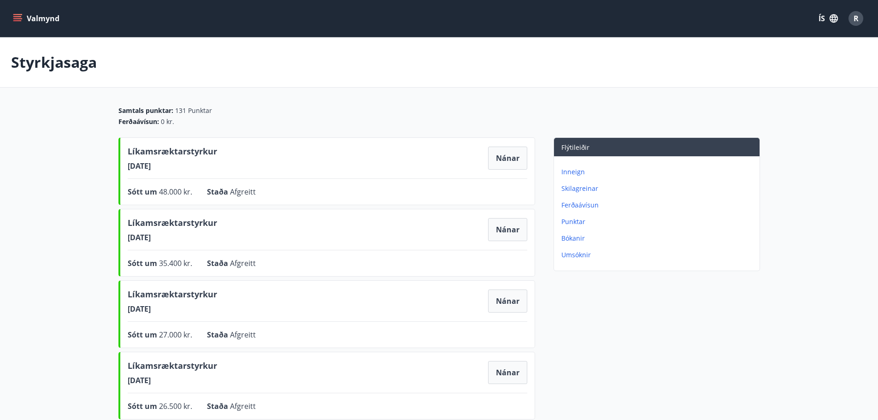
click at [28, 25] on button "Valmynd" at bounding box center [37, 18] width 52 height 17
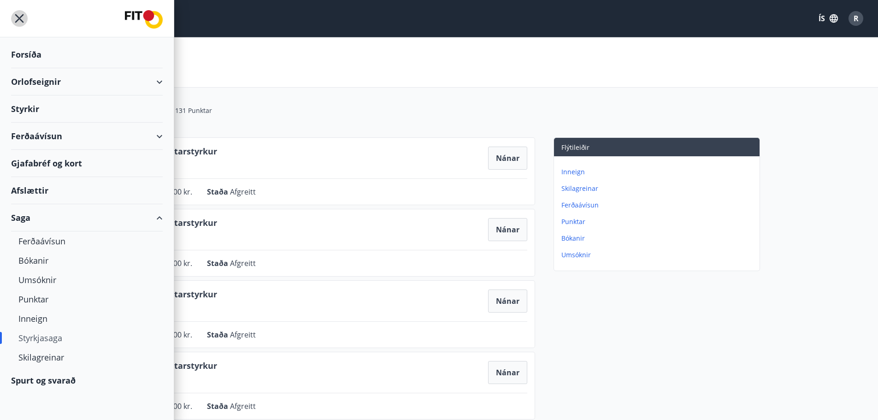
click at [23, 21] on icon "menu" at bounding box center [19, 18] width 17 height 17
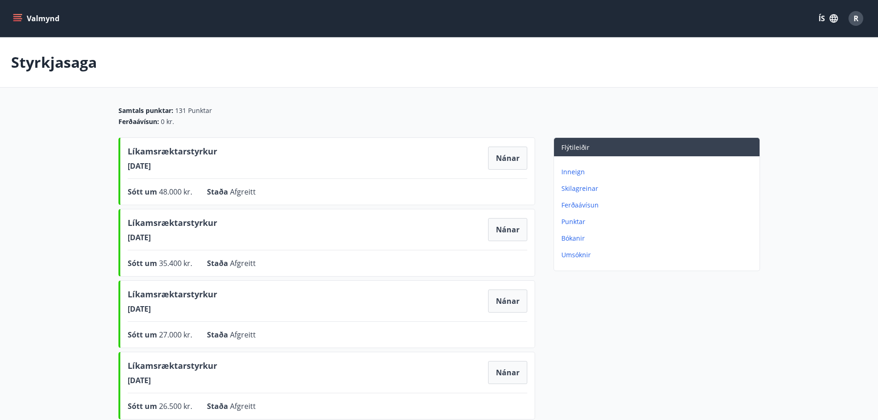
click at [28, 19] on button "Valmynd" at bounding box center [37, 18] width 52 height 17
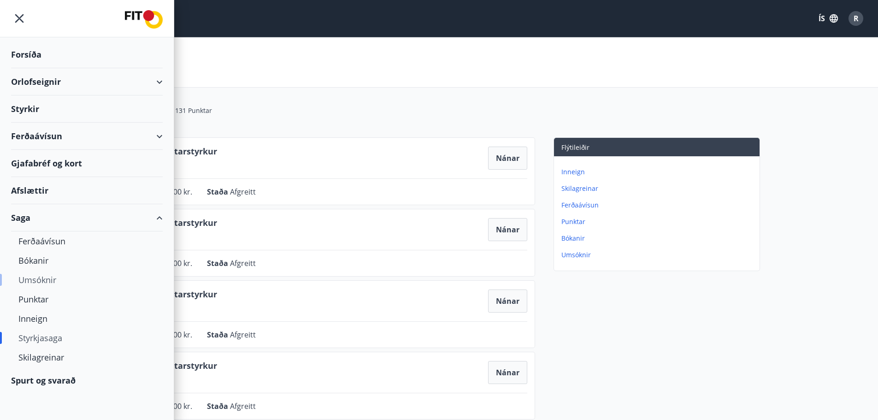
click at [39, 281] on div "Umsóknir" at bounding box center [86, 279] width 137 height 19
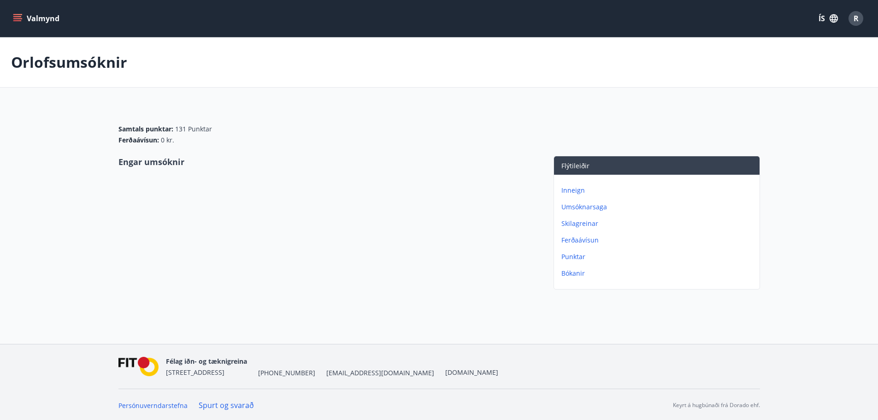
click at [16, 17] on icon "menu" at bounding box center [17, 16] width 8 height 1
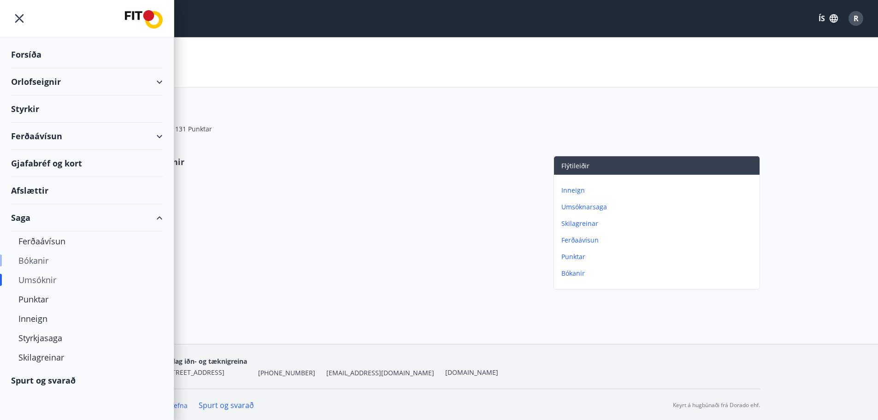
click at [33, 261] on div "Bókanir" at bounding box center [86, 260] width 137 height 19
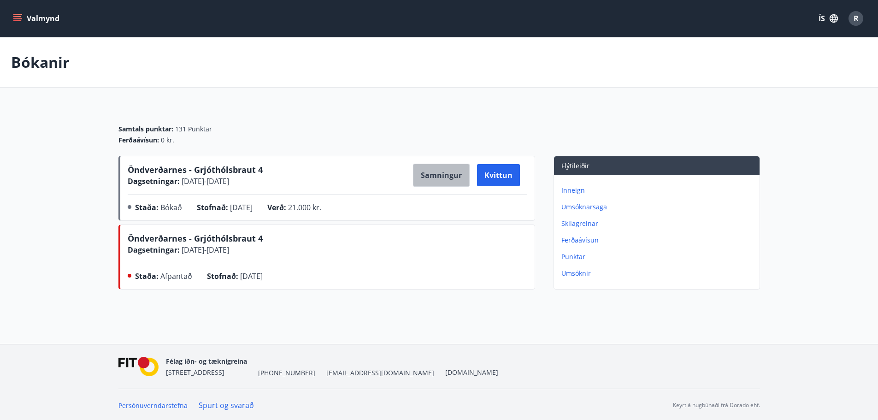
click at [436, 177] on button "Samningur" at bounding box center [441, 175] width 57 height 23
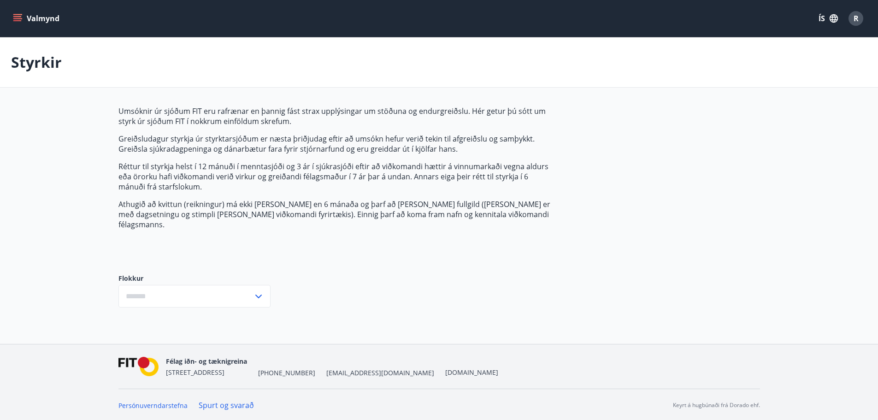
type input "***"
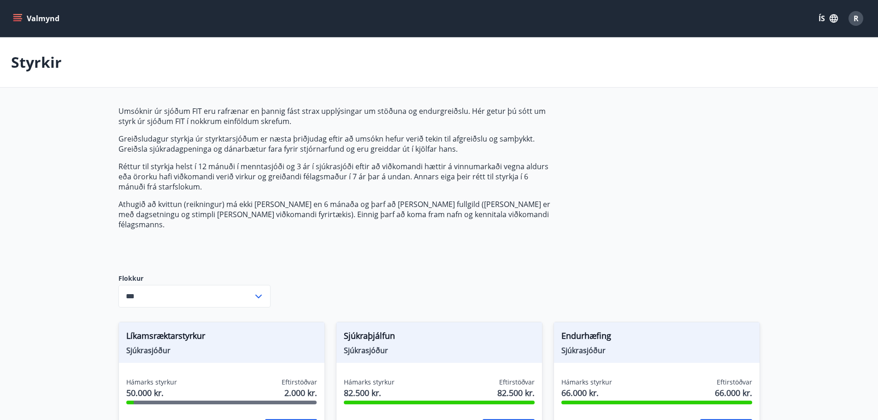
click at [37, 15] on button "Valmynd" at bounding box center [37, 18] width 52 height 17
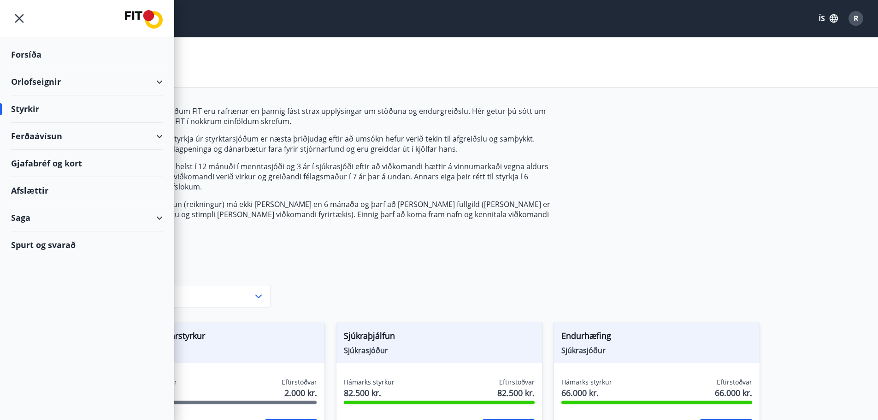
click at [21, 80] on div "Orlofseignir" at bounding box center [87, 81] width 152 height 27
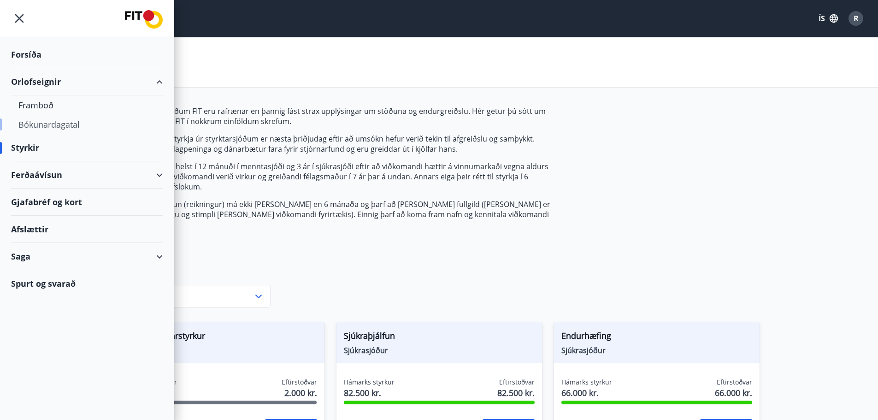
click at [42, 121] on div "Bókunardagatal" at bounding box center [86, 124] width 137 height 19
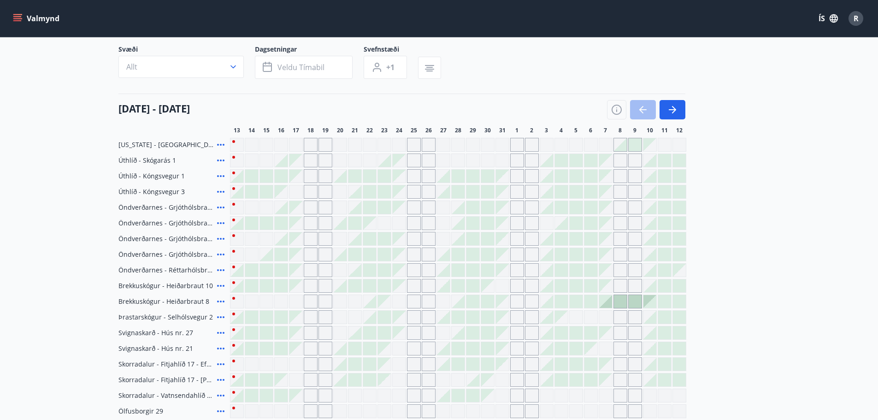
scroll to position [41, 0]
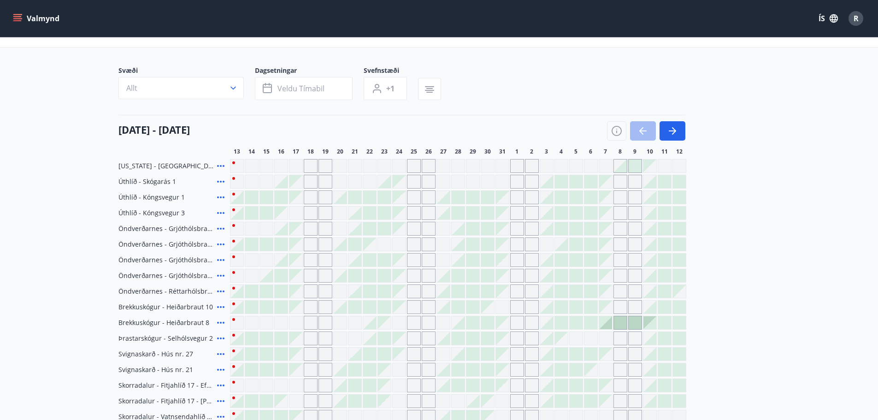
click at [318, 192] on div "Gráir dagar eru ekki bókanlegir" at bounding box center [325, 197] width 14 height 14
click at [297, 167] on div "[US_STATE] - Orlando Úthlíð - Skógarás 1 Úthlíð - Kóngsvegur 1 Úthlíð - Kóngsve…" at bounding box center [439, 416] width 642 height 515
click at [229, 168] on div "[US_STATE] - [GEOGRAPHIC_DATA]" at bounding box center [402, 166] width 568 height 14
click at [220, 173] on div "[US_STATE] - Orlando Úthlíð - Skógarás 1 Úthlíð - Kóngsvegur 1 Úthlíð - Kóngsve…" at bounding box center [439, 416] width 642 height 515
click at [668, 132] on icon "button" at bounding box center [672, 130] width 11 height 11
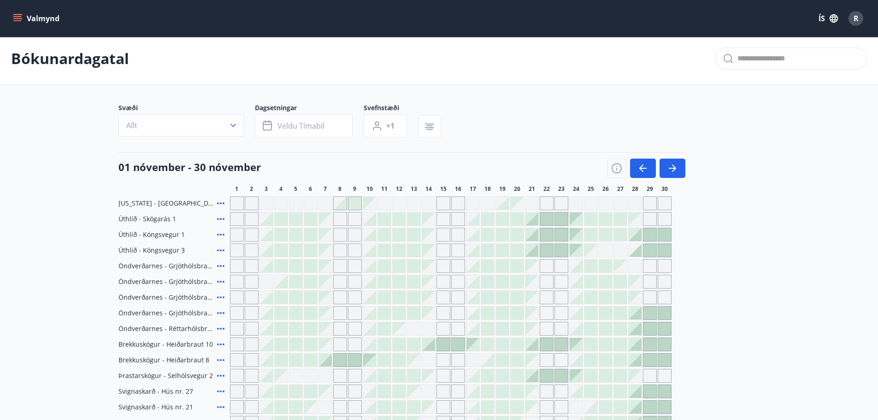
scroll to position [0, 0]
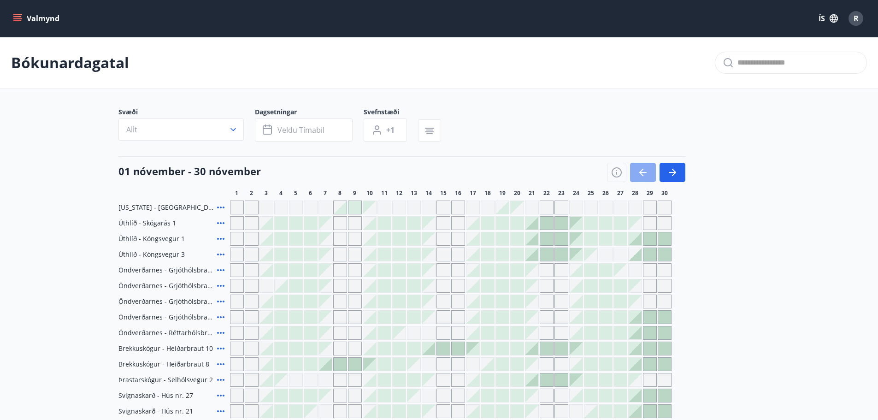
click at [637, 175] on icon "button" at bounding box center [642, 172] width 11 height 11
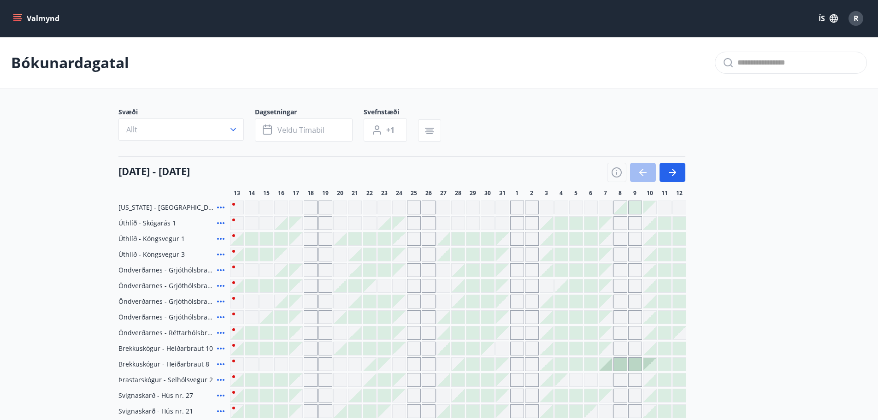
click at [460, 242] on div at bounding box center [458, 238] width 13 height 13
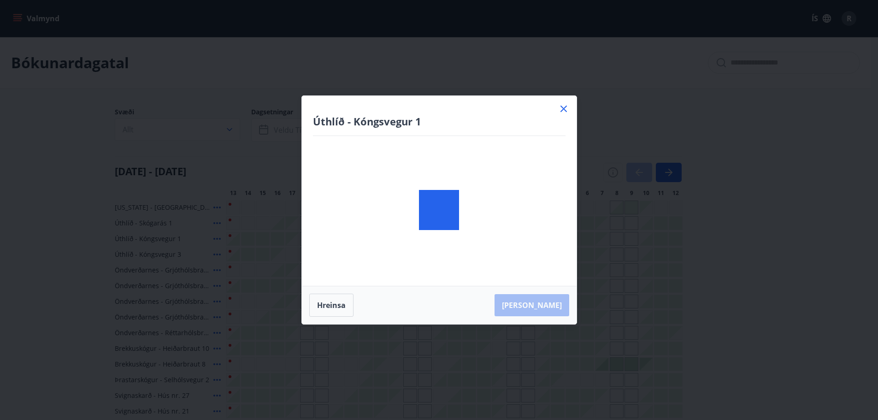
scroll to position [92, 0]
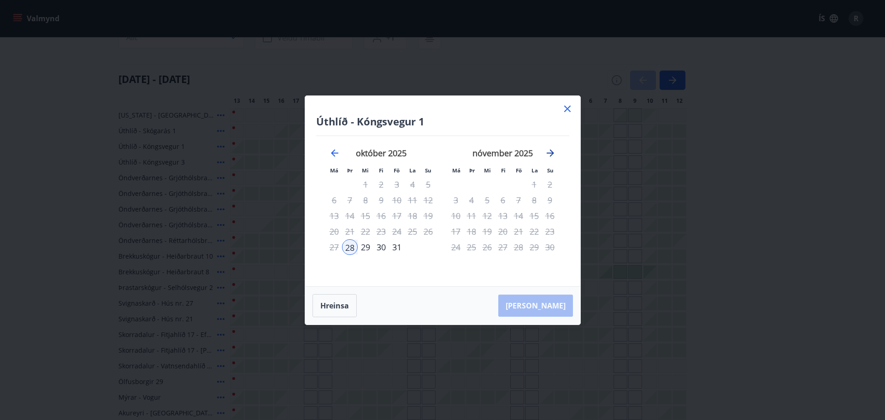
click at [555, 153] on icon "Move forward to switch to the next month." at bounding box center [550, 152] width 11 height 11
click at [567, 103] on icon at bounding box center [567, 108] width 11 height 11
click at [567, 106] on div "Svæði Allt Dagsetningar Veldu tímabil Svefnstæði +1 [DATE] - [DATE] 14 15 16 17…" at bounding box center [439, 319] width 642 height 608
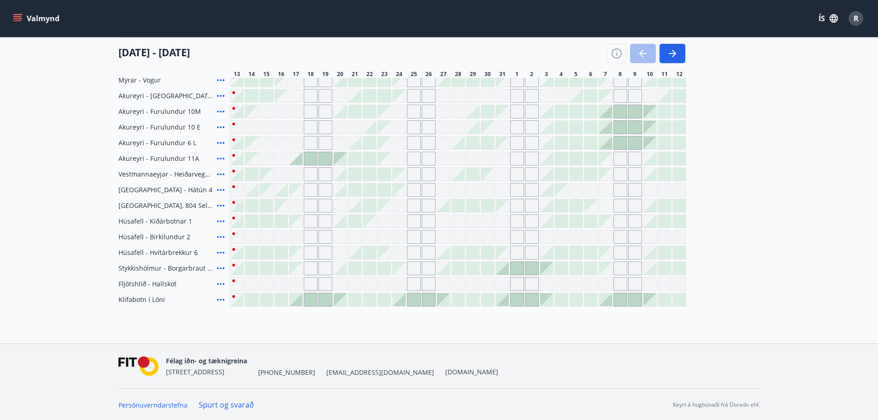
scroll to position [410, 0]
drag, startPoint x: 129, startPoint y: 297, endPoint x: 135, endPoint y: 297, distance: 6.0
click at [130, 297] on span "Klifabotn í Lóni" at bounding box center [141, 298] width 47 height 9
click at [224, 299] on icon at bounding box center [220, 298] width 11 height 11
click at [223, 299] on icon at bounding box center [220, 299] width 7 height 2
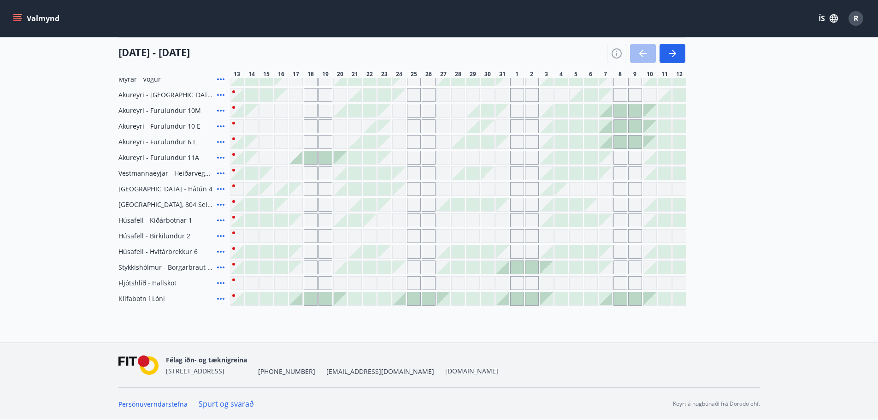
click at [158, 299] on span "Klifabotn í Lóni" at bounding box center [141, 298] width 47 height 9
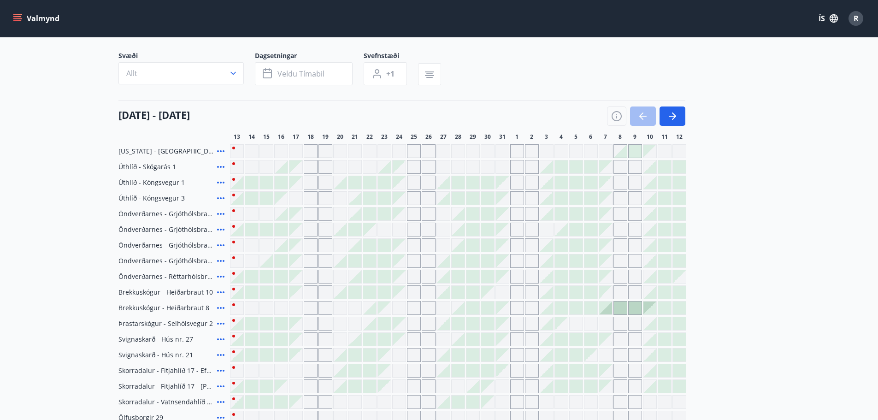
scroll to position [0, 0]
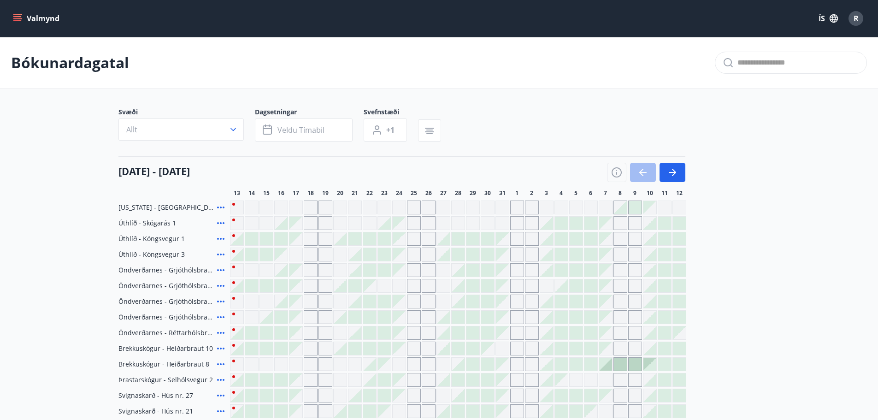
click at [18, 19] on icon "menu" at bounding box center [17, 18] width 9 height 9
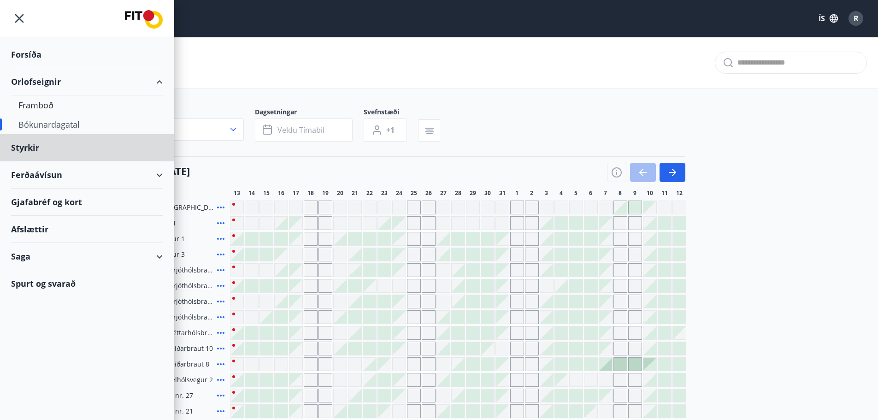
click at [36, 53] on div "Forsíða" at bounding box center [87, 54] width 152 height 27
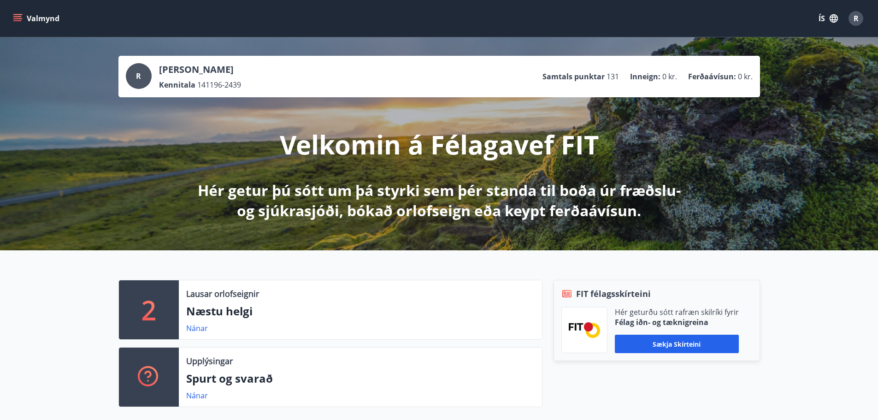
click at [42, 22] on button "Valmynd" at bounding box center [37, 18] width 52 height 17
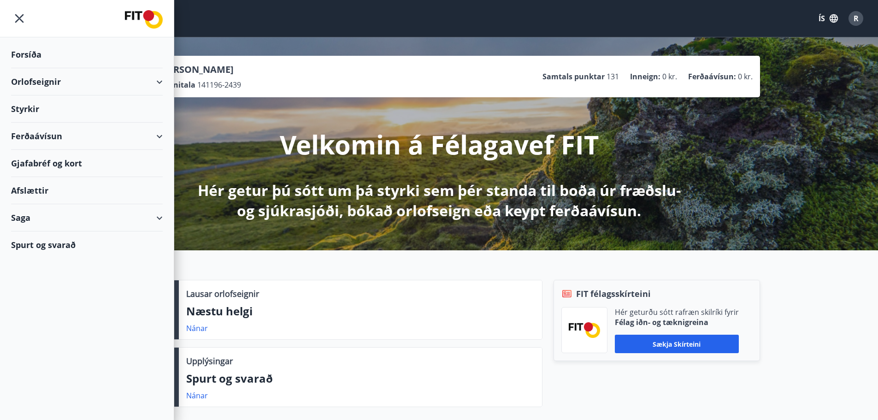
click at [85, 78] on div "Orlofseignir" at bounding box center [87, 81] width 152 height 27
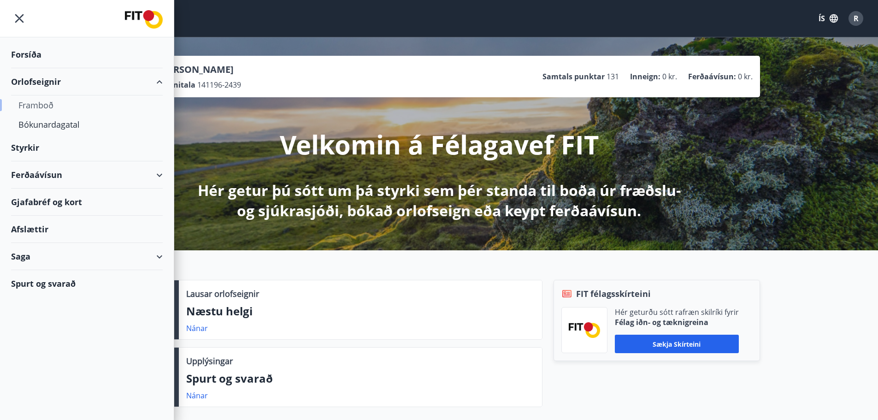
click at [45, 104] on div "Framboð" at bounding box center [86, 104] width 137 height 19
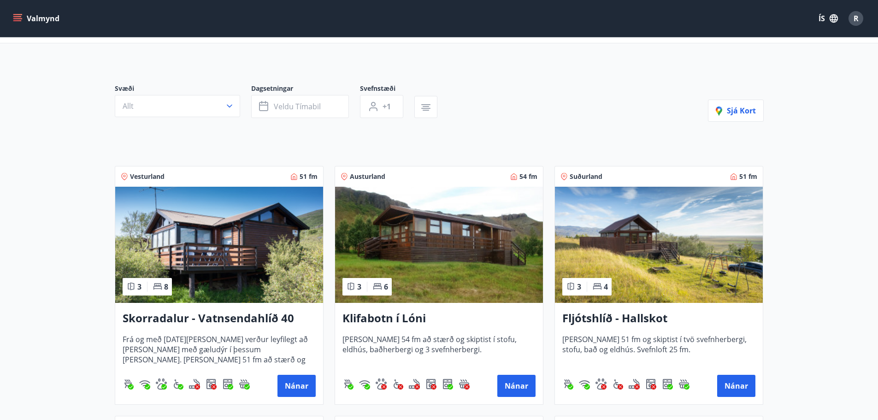
scroll to position [23, 0]
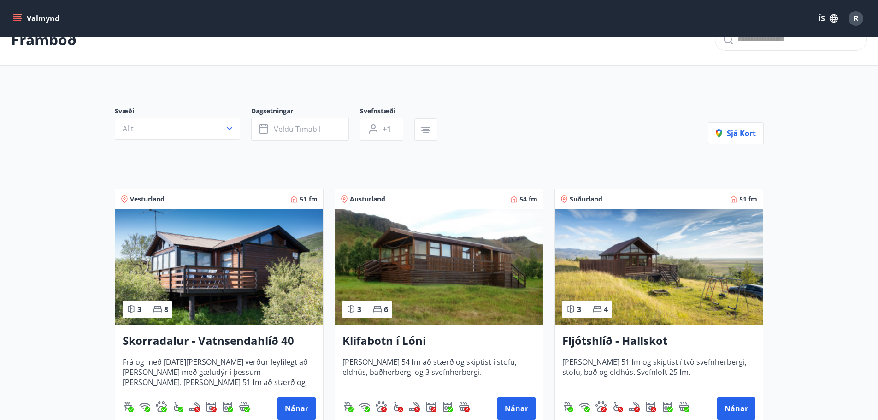
click at [383, 339] on h3 "Klifabotn í Lóni" at bounding box center [438, 341] width 193 height 17
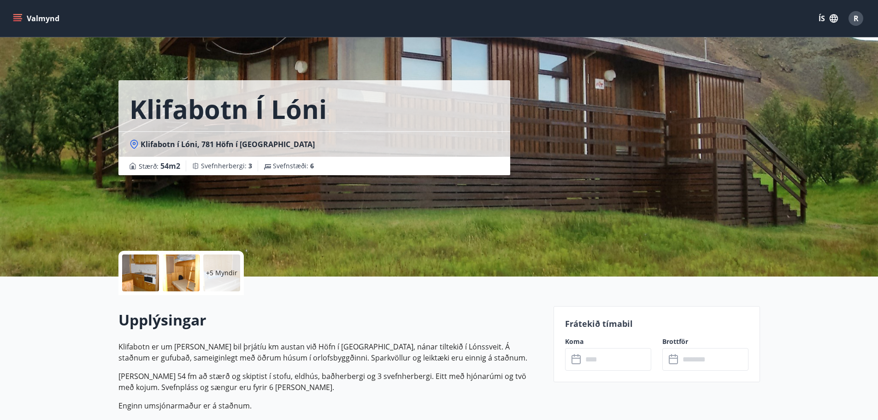
click at [137, 268] on div at bounding box center [140, 272] width 37 height 37
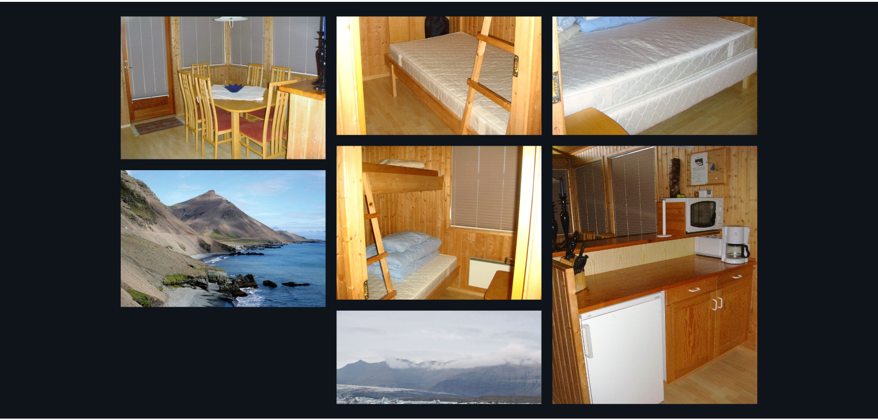
scroll to position [405, 0]
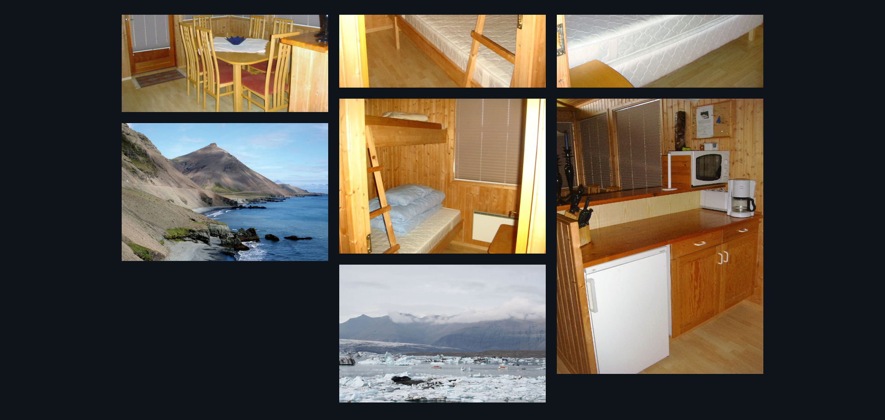
click at [89, 79] on div "11 Myndir" at bounding box center [442, 210] width 885 height 420
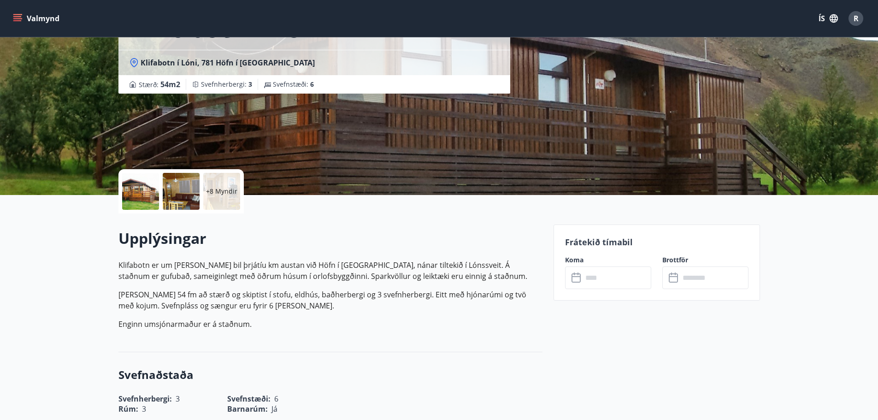
scroll to position [230, 0]
